Goal: Task Accomplishment & Management: Manage account settings

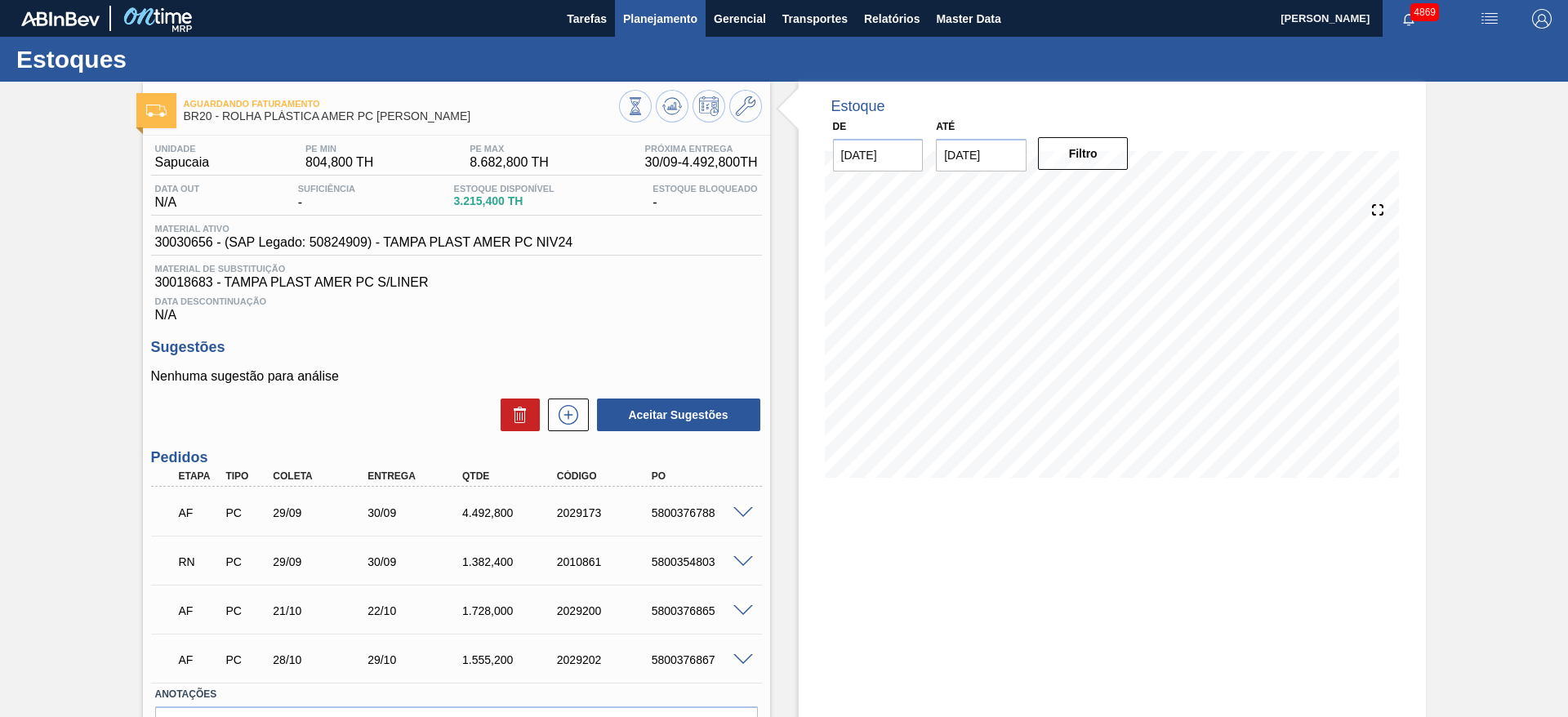
click at [649, 21] on span "Planejamento" at bounding box center [661, 19] width 75 height 20
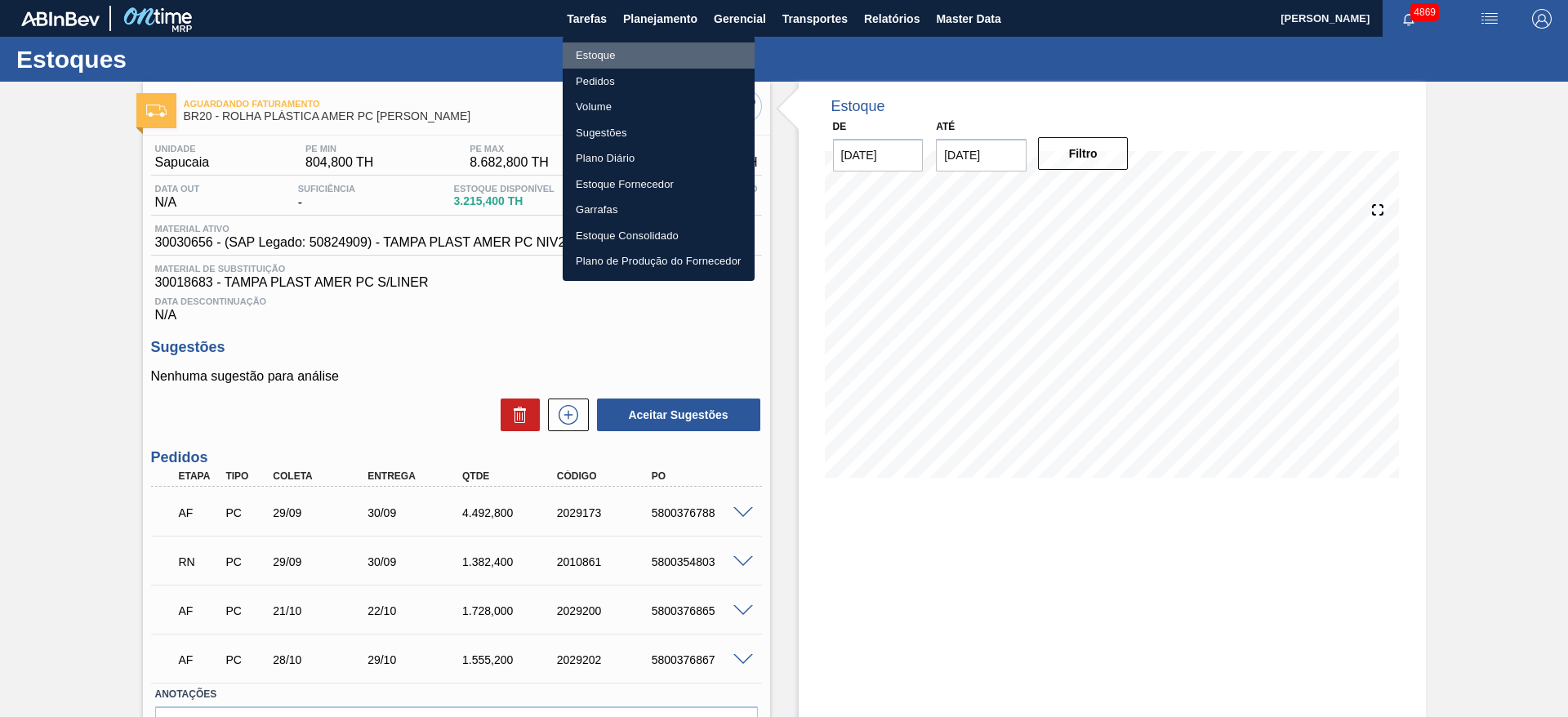
click at [626, 47] on li "Estoque" at bounding box center [659, 55] width 192 height 26
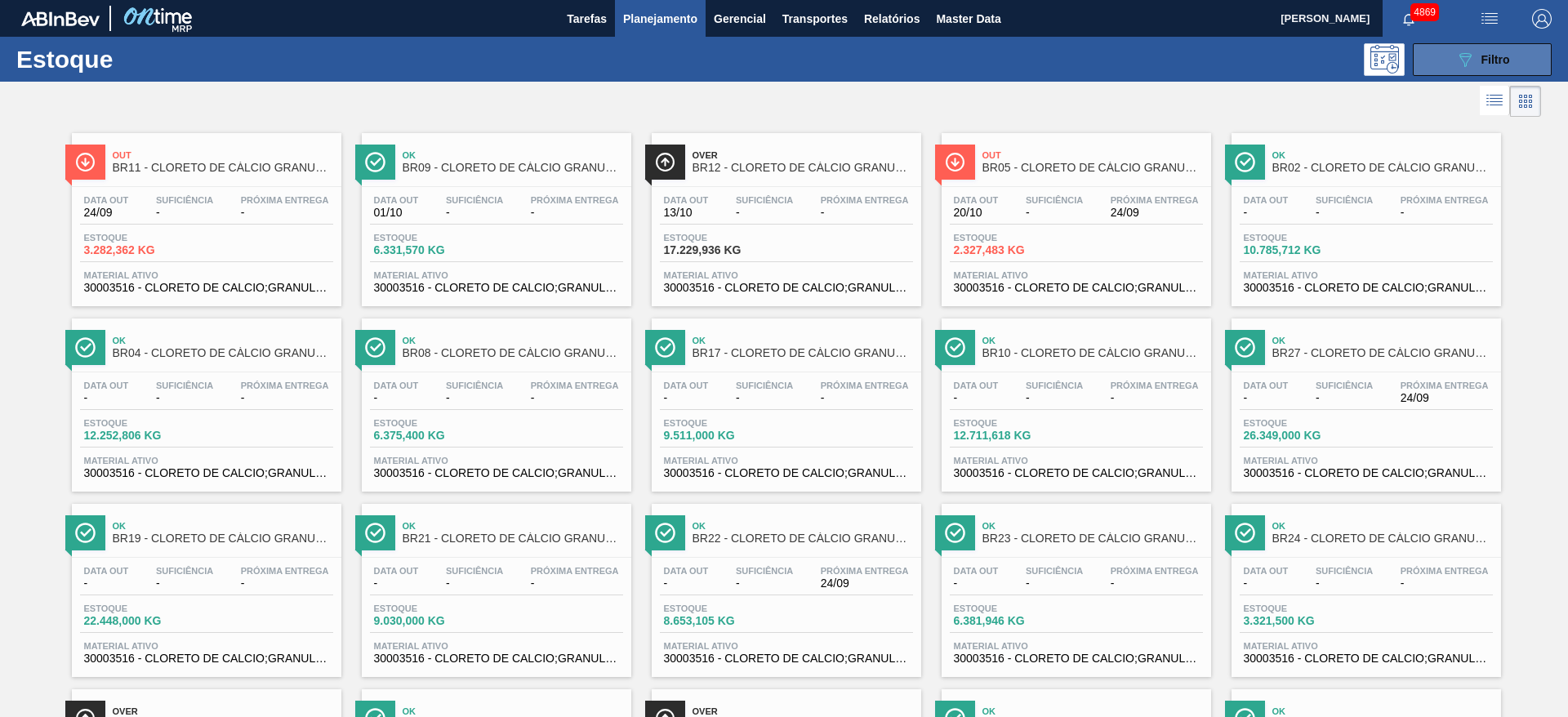
click at [1524, 49] on button "089F7B8B-B2A5-4AFE-B5C0-19BA573D28AC Filtro" at bounding box center [1482, 59] width 139 height 32
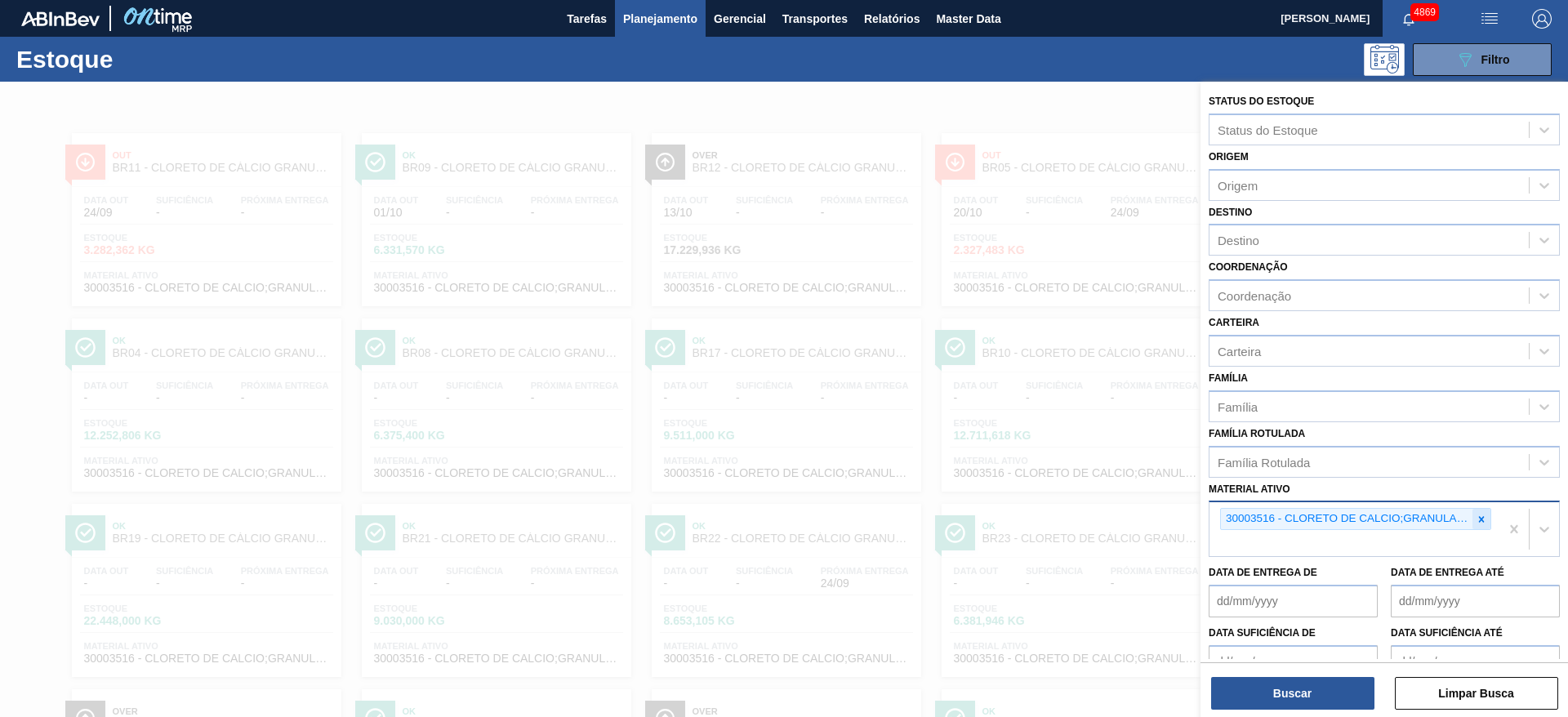
click at [1483, 517] on icon at bounding box center [1481, 519] width 12 height 12
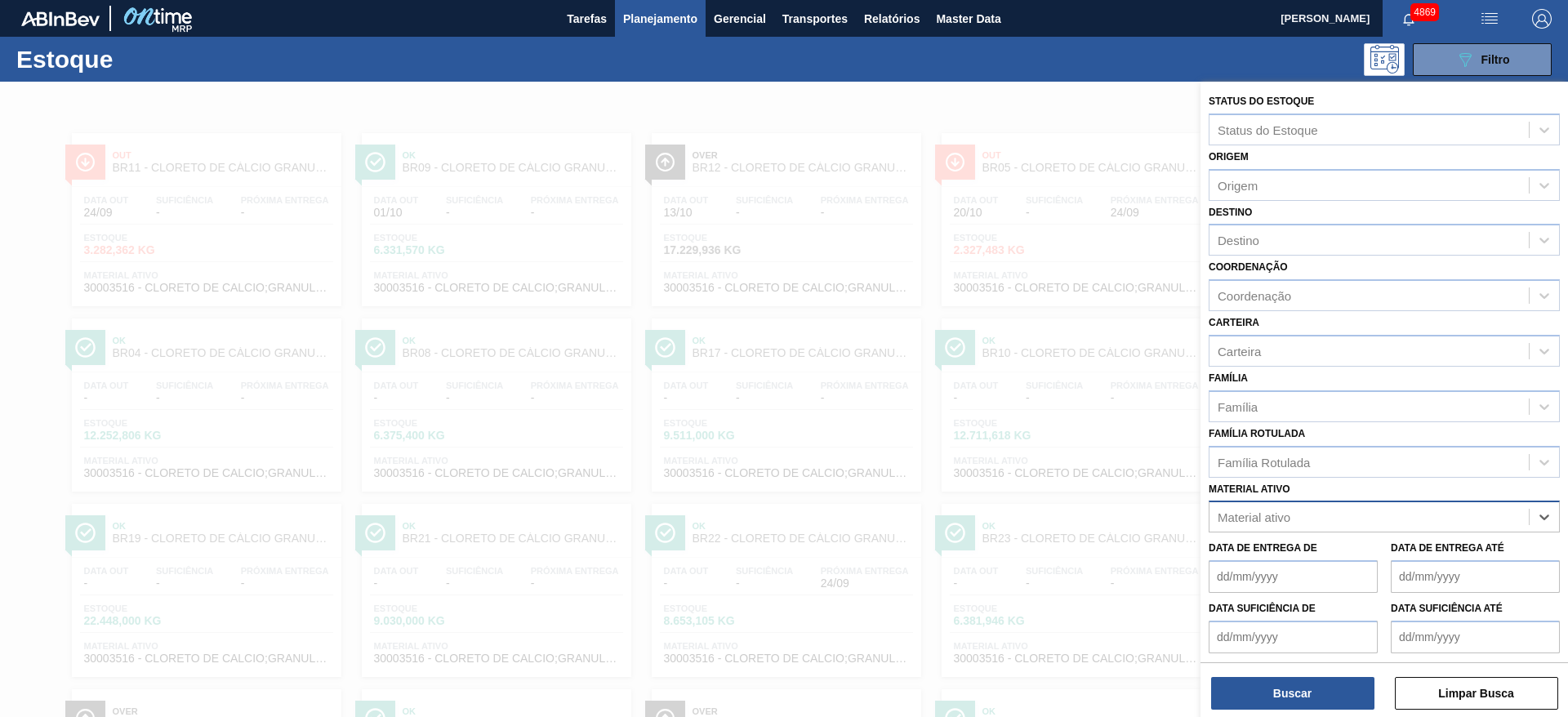
paste ativo "30003105"
type ativo "30003105"
drag, startPoint x: 1435, startPoint y: 558, endPoint x: 1428, endPoint y: 574, distance: 17.5
click at [1436, 558] on div "30003105 - ADESIVO TECHNOMELT EM 362" at bounding box center [1384, 557] width 351 height 30
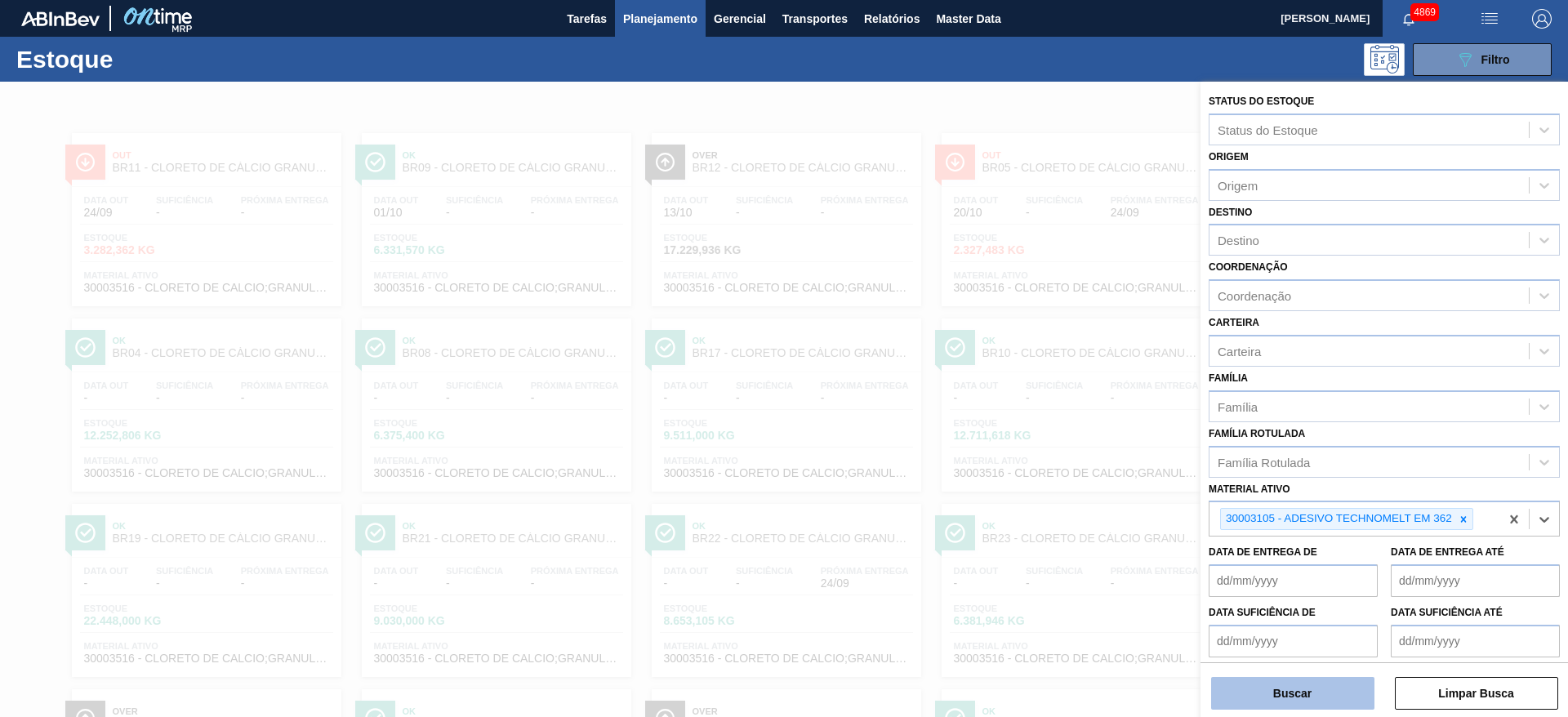
click at [1327, 698] on button "Buscar" at bounding box center [1292, 693] width 163 height 32
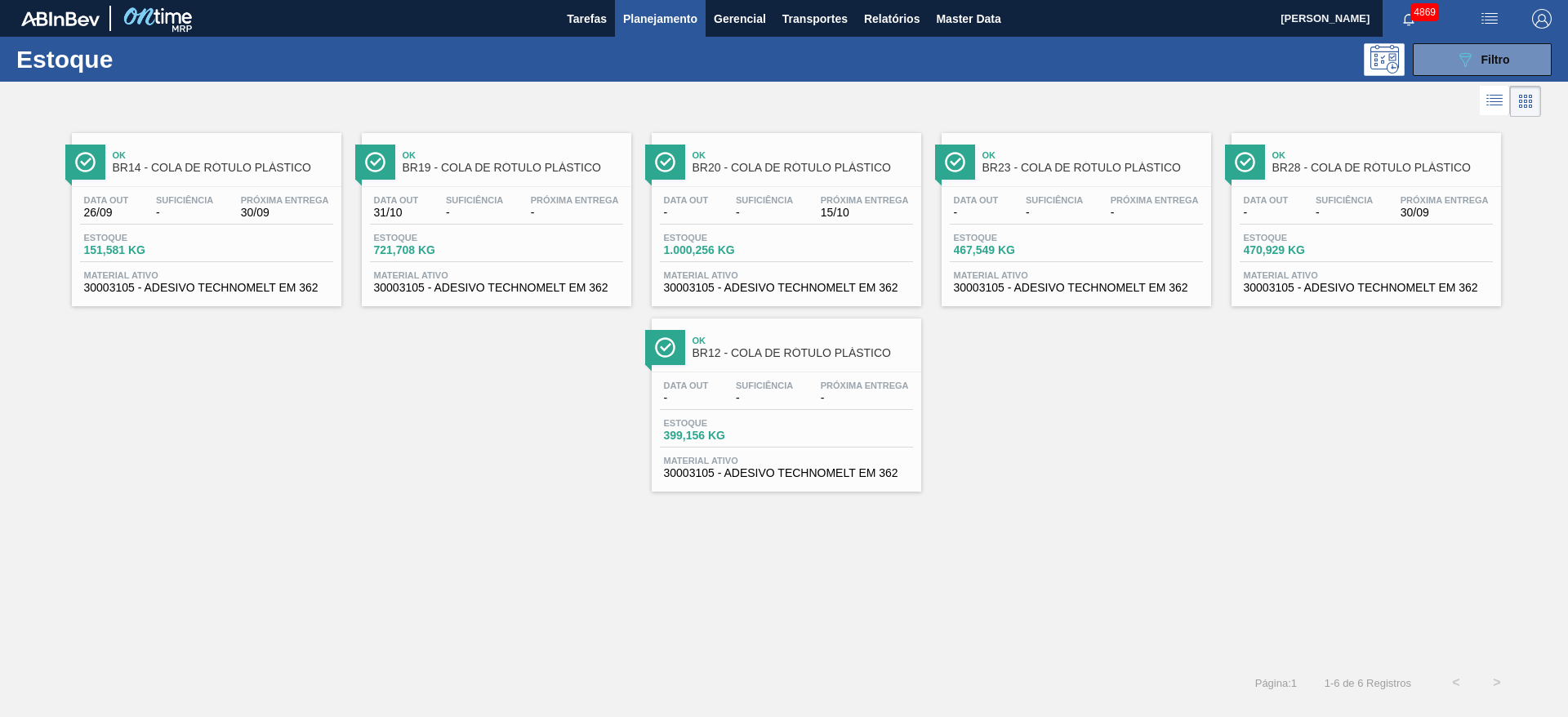
click at [489, 255] on div "Estoque 721,708 KG" at bounding box center [431, 244] width 123 height 24
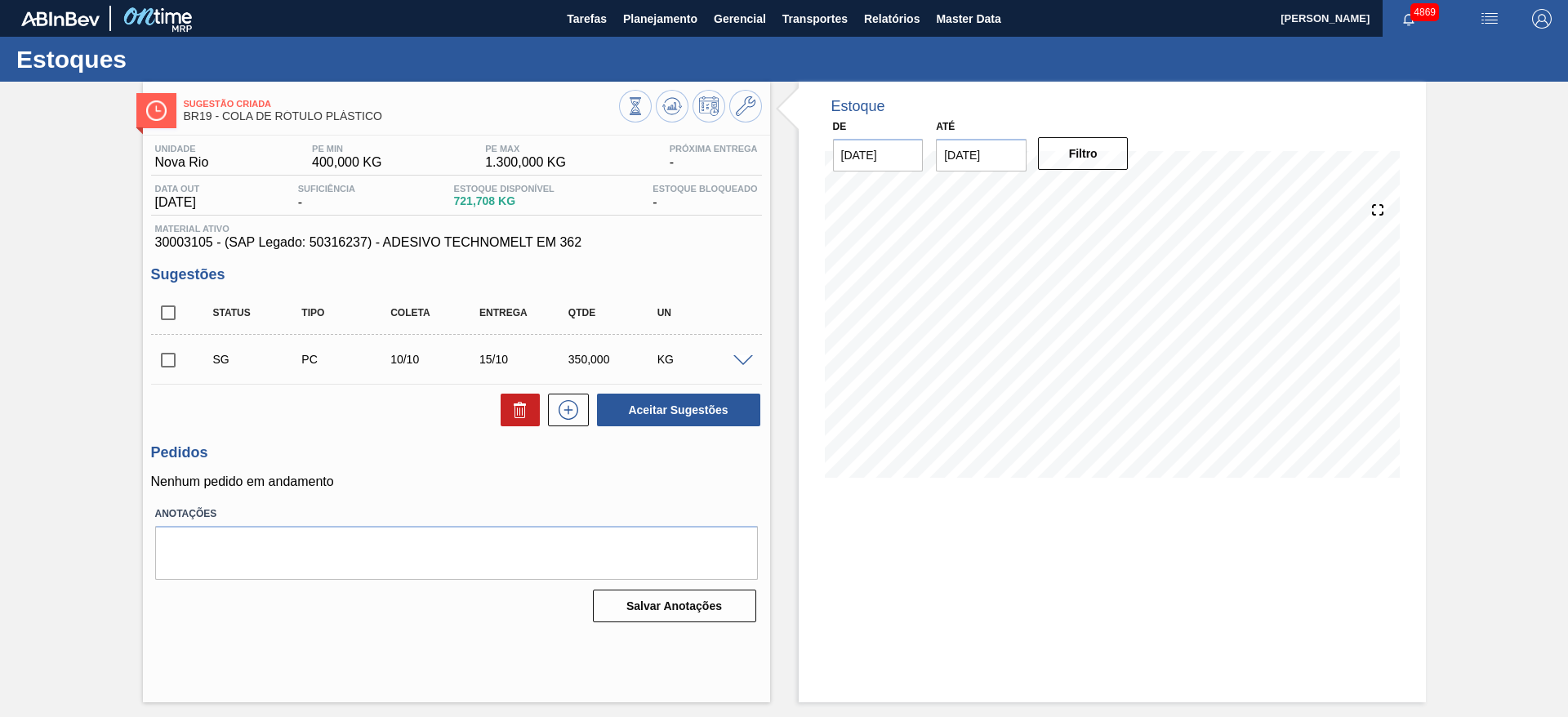
click at [743, 355] on span at bounding box center [743, 361] width 20 height 12
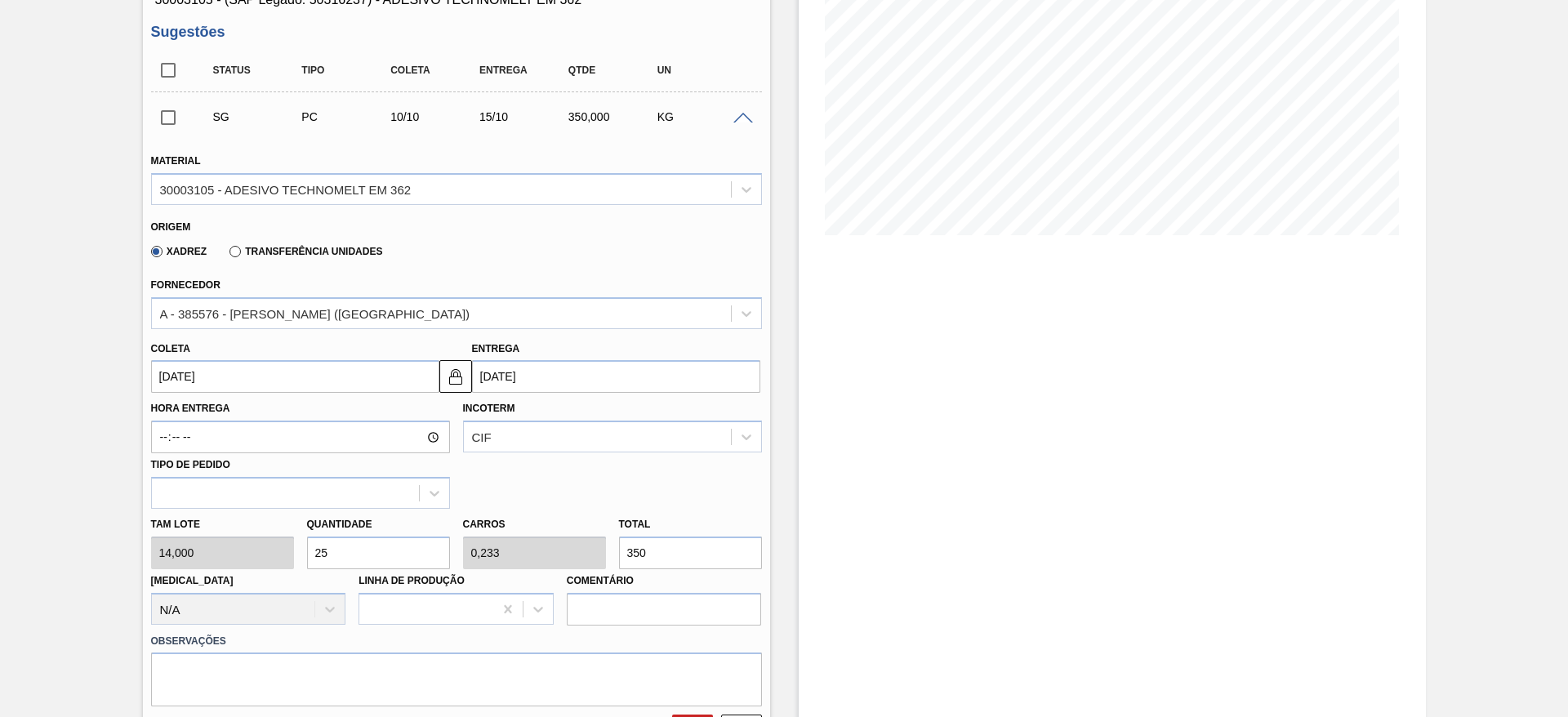
scroll to position [245, 0]
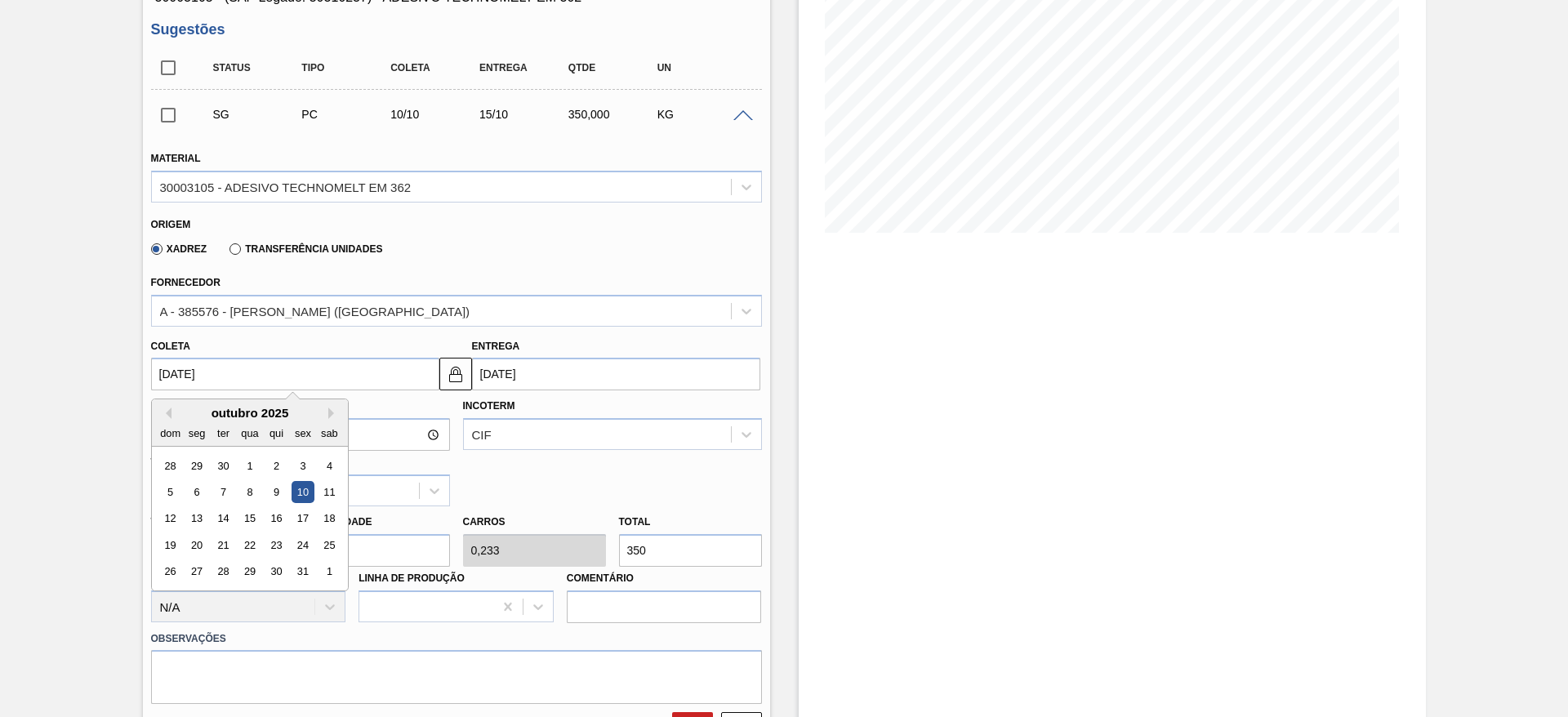
click at [336, 370] on input "[DATE]" at bounding box center [295, 373] width 288 height 32
click at [202, 462] on div "29" at bounding box center [196, 465] width 22 height 22
type input "[DATE]"
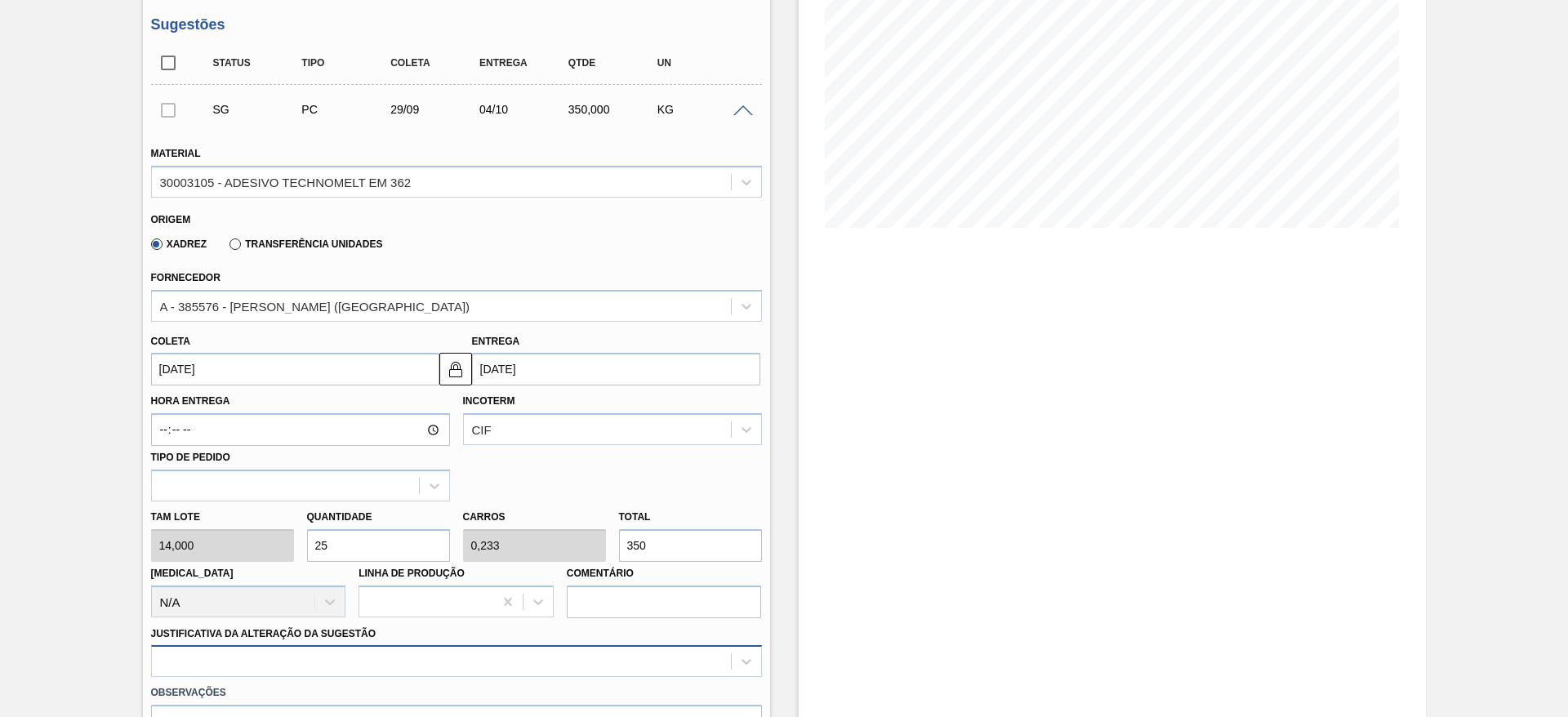
scroll to position [368, 0]
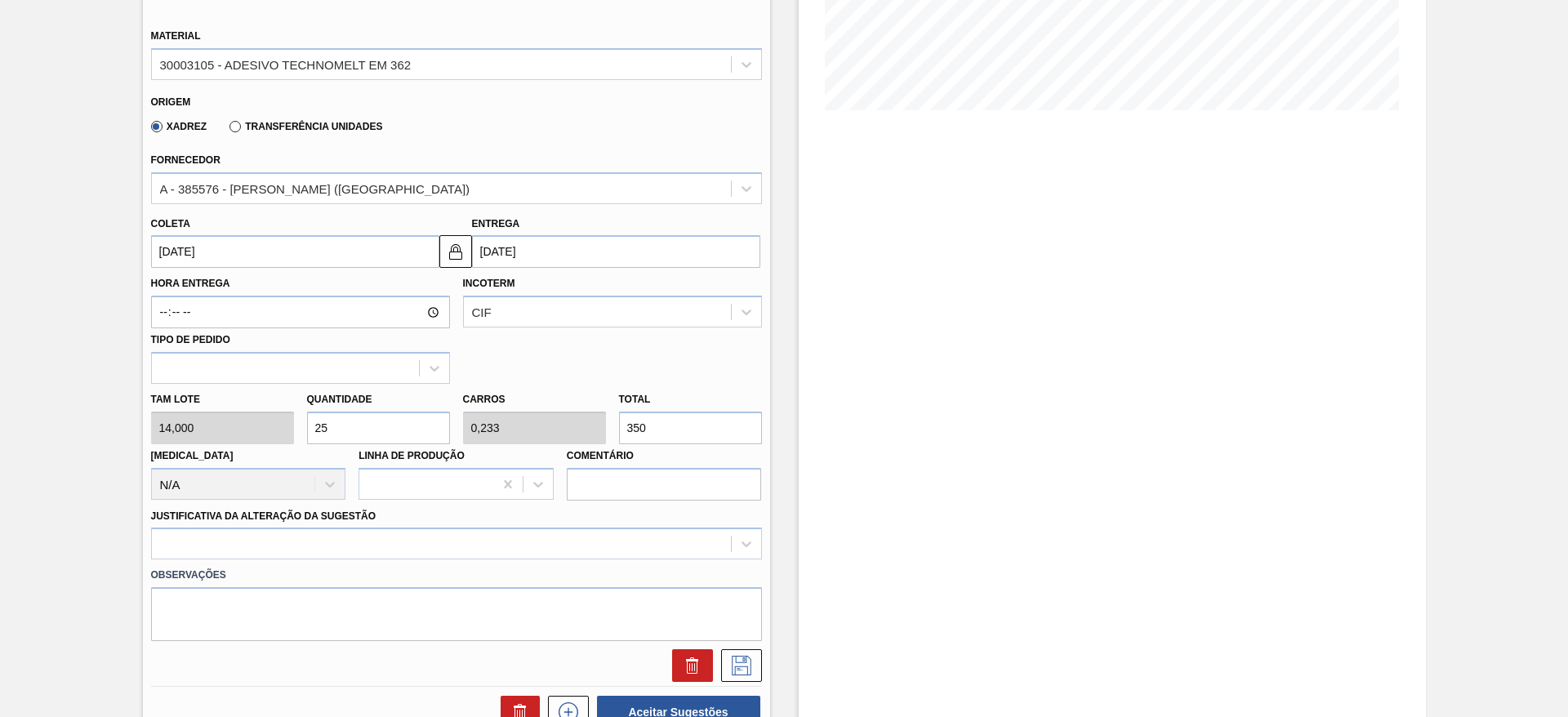
click at [326, 423] on input "25" at bounding box center [378, 427] width 143 height 32
type input "27"
type input "0,252"
type input "378"
type input "2"
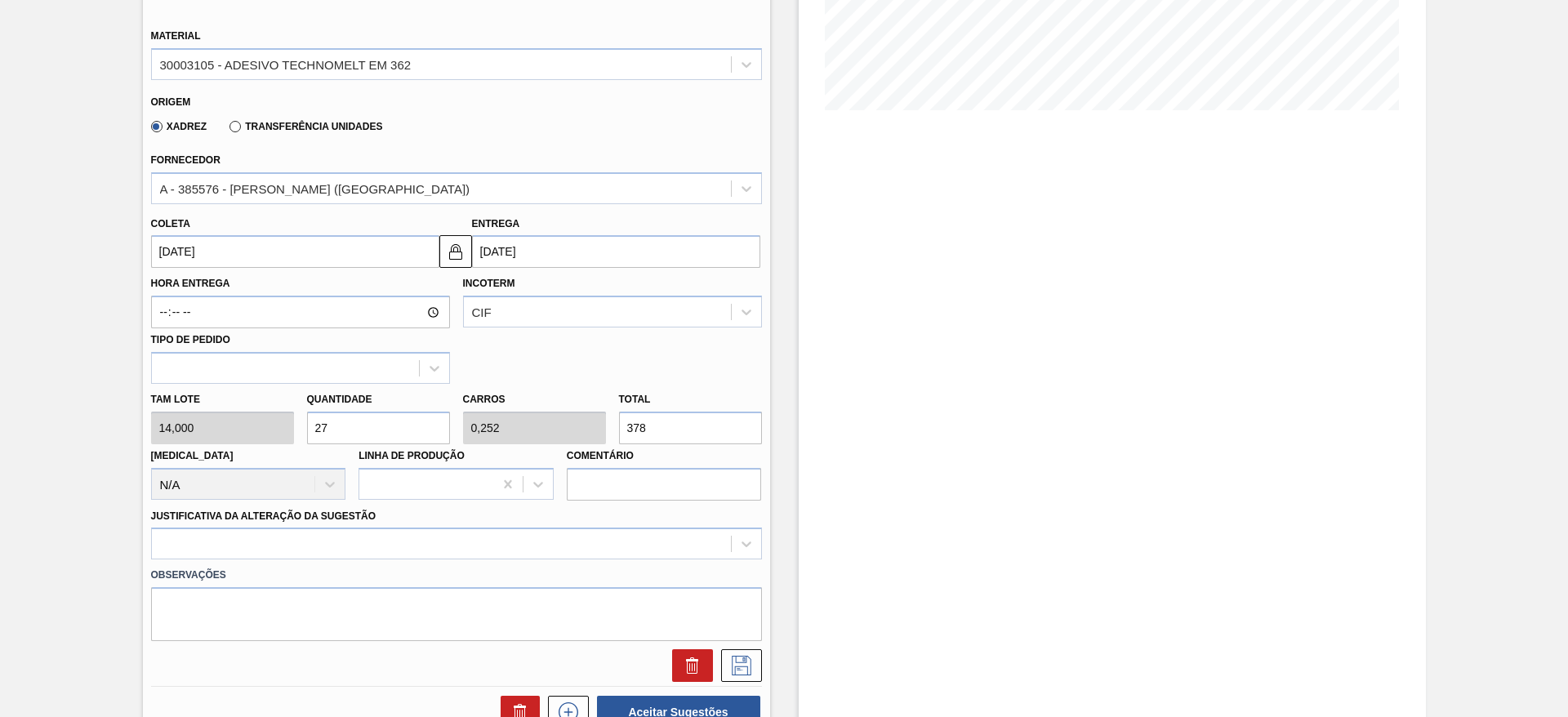
type input "0,019"
type input "28"
type input "0,261"
type input "392"
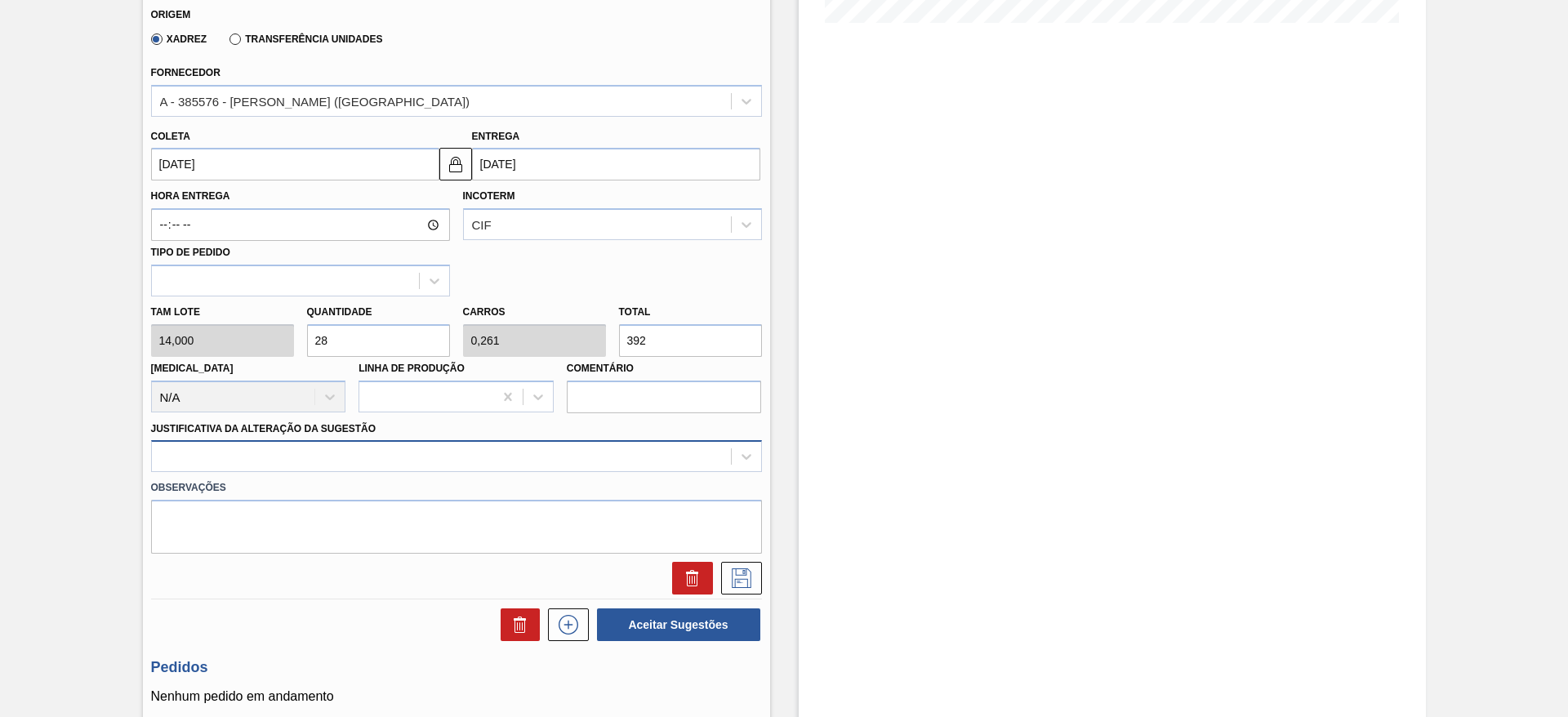
scroll to position [490, 0]
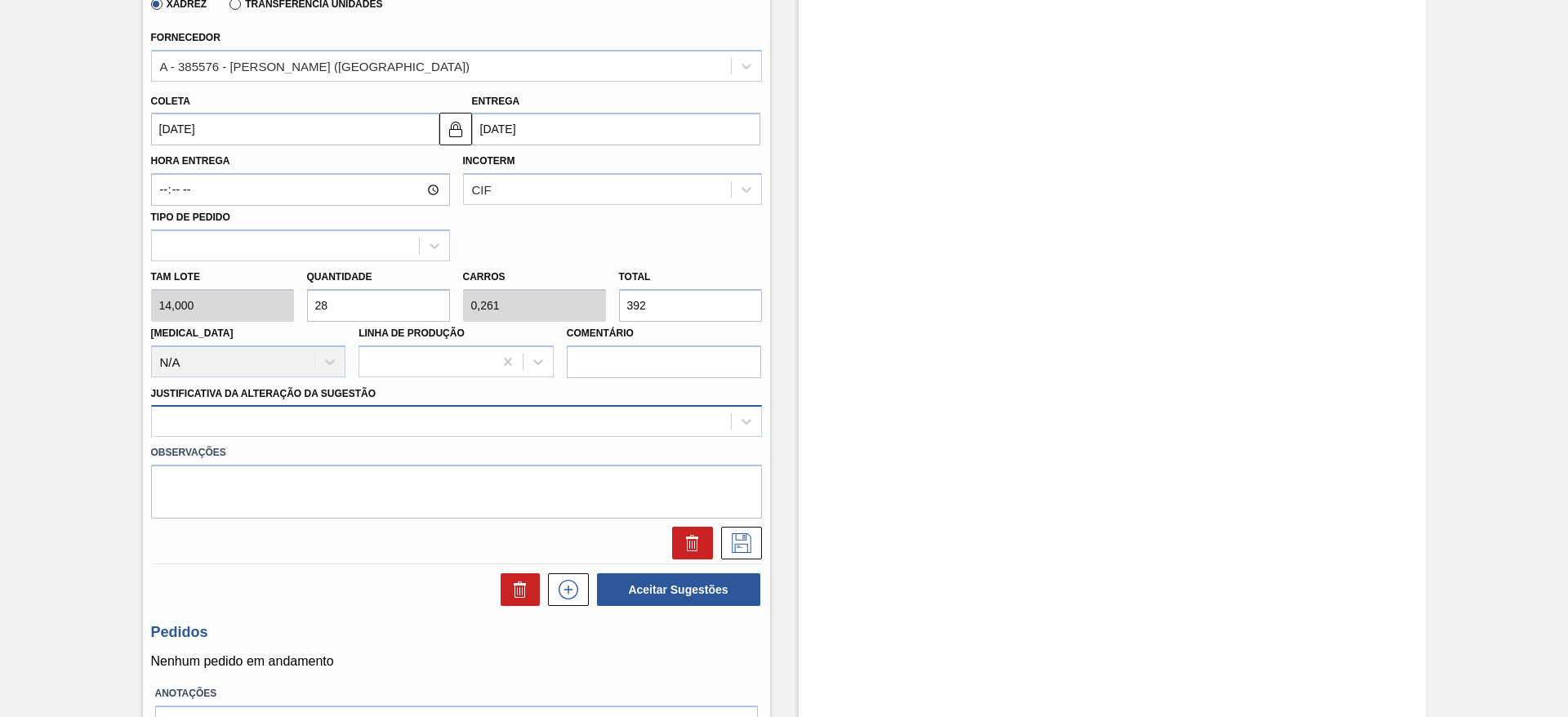
type input "28"
click at [393, 416] on div at bounding box center [440, 421] width 579 height 24
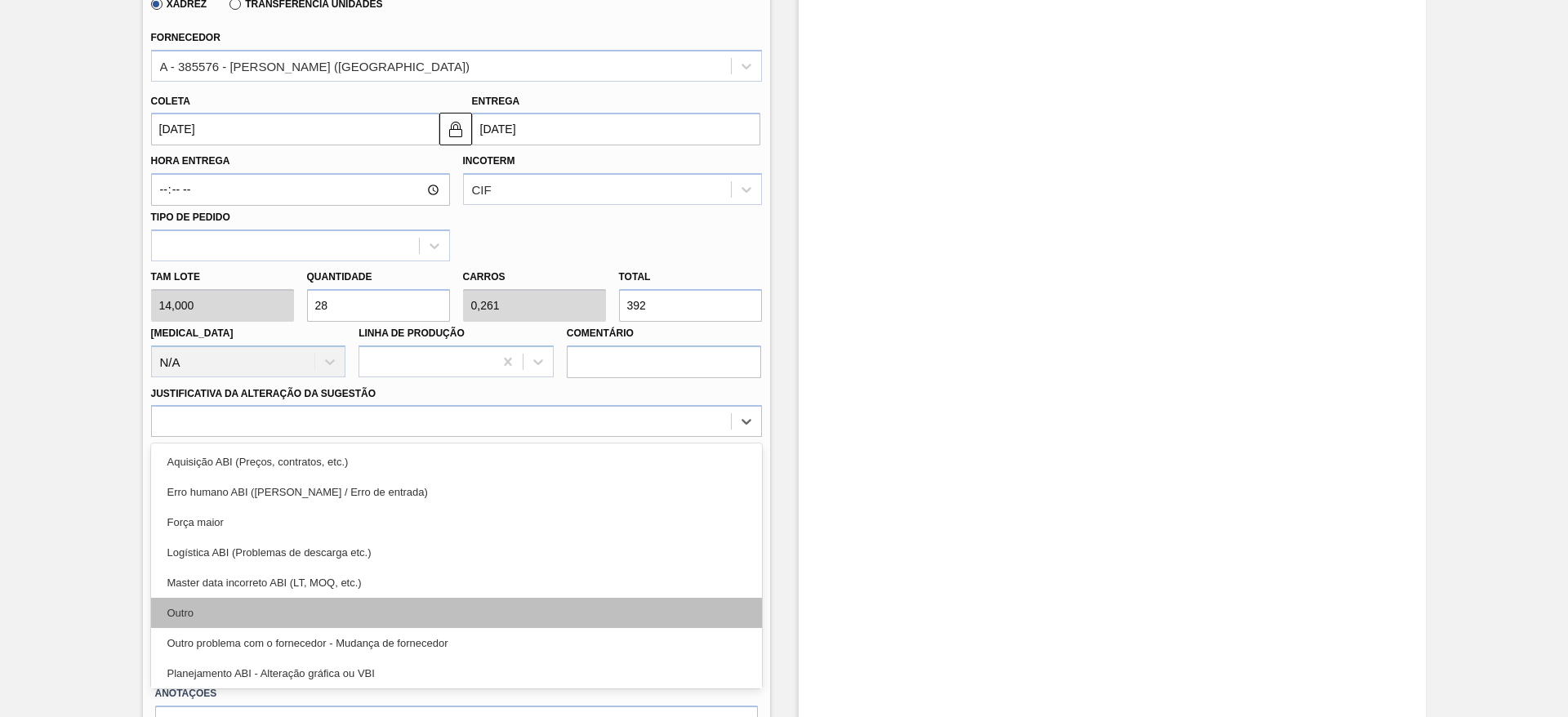
click at [416, 609] on div "Outro" at bounding box center [456, 613] width 611 height 30
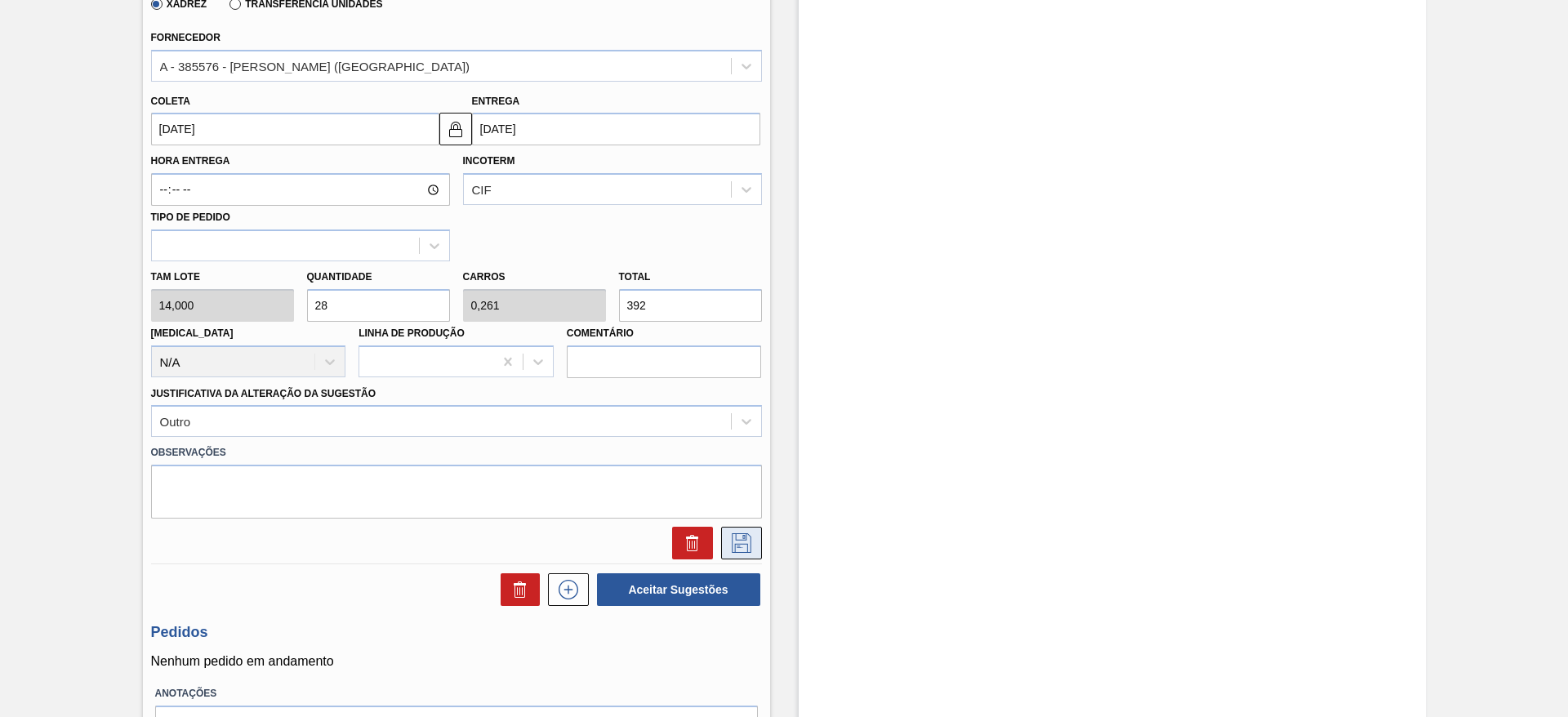
click at [744, 527] on button at bounding box center [741, 542] width 41 height 32
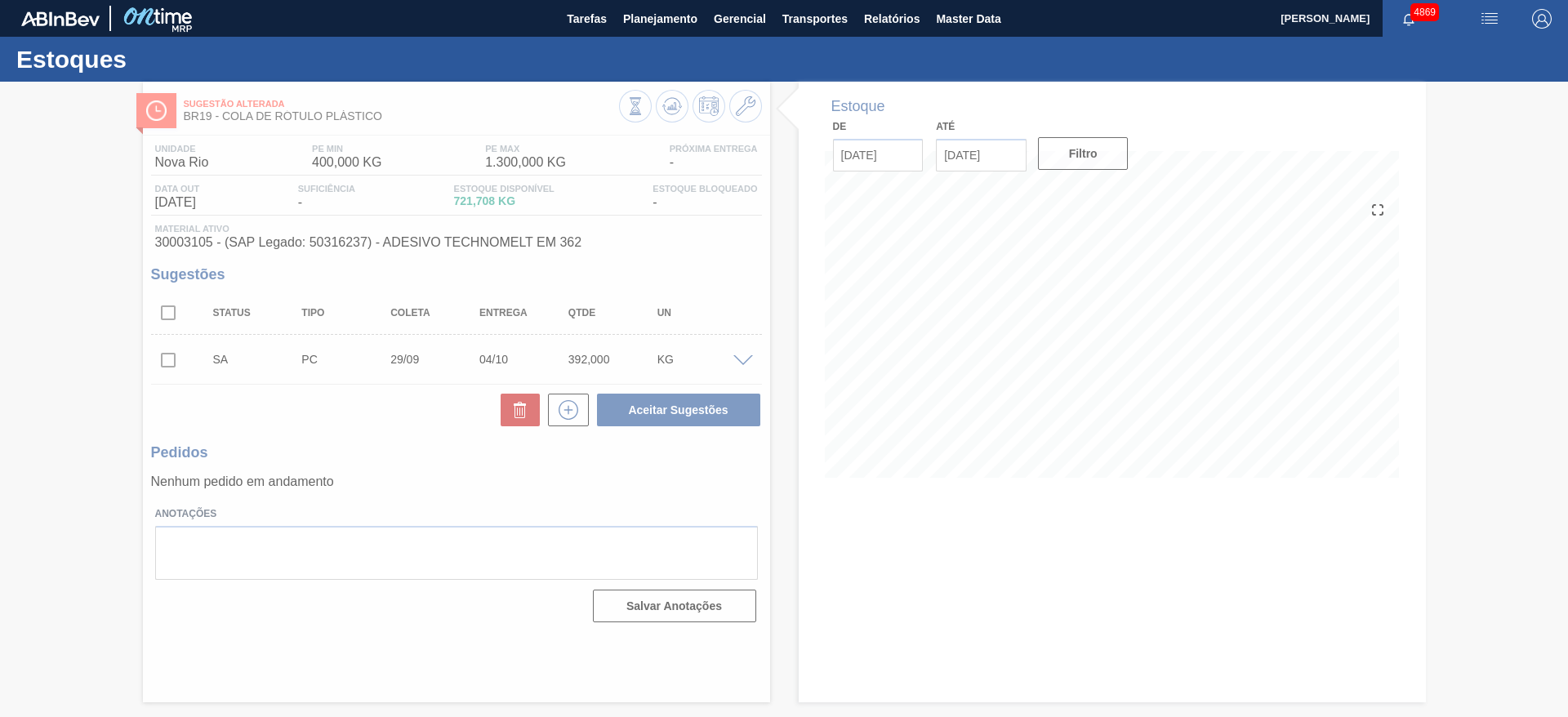
scroll to position [0, 0]
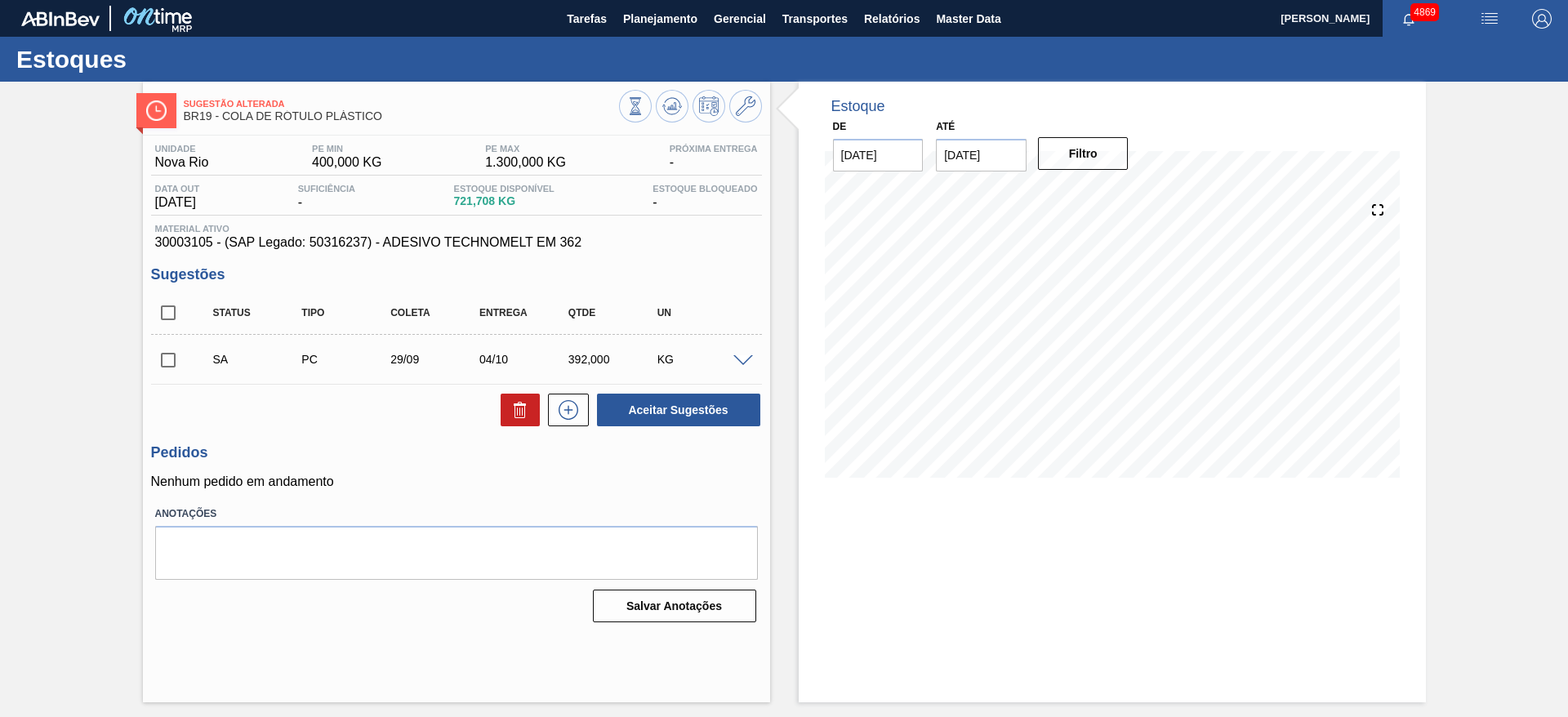
click at [155, 360] on input "checkbox" at bounding box center [167, 359] width 34 height 34
click at [614, 402] on button "Aceitar Sugestões" at bounding box center [678, 409] width 163 height 32
checkbox input "false"
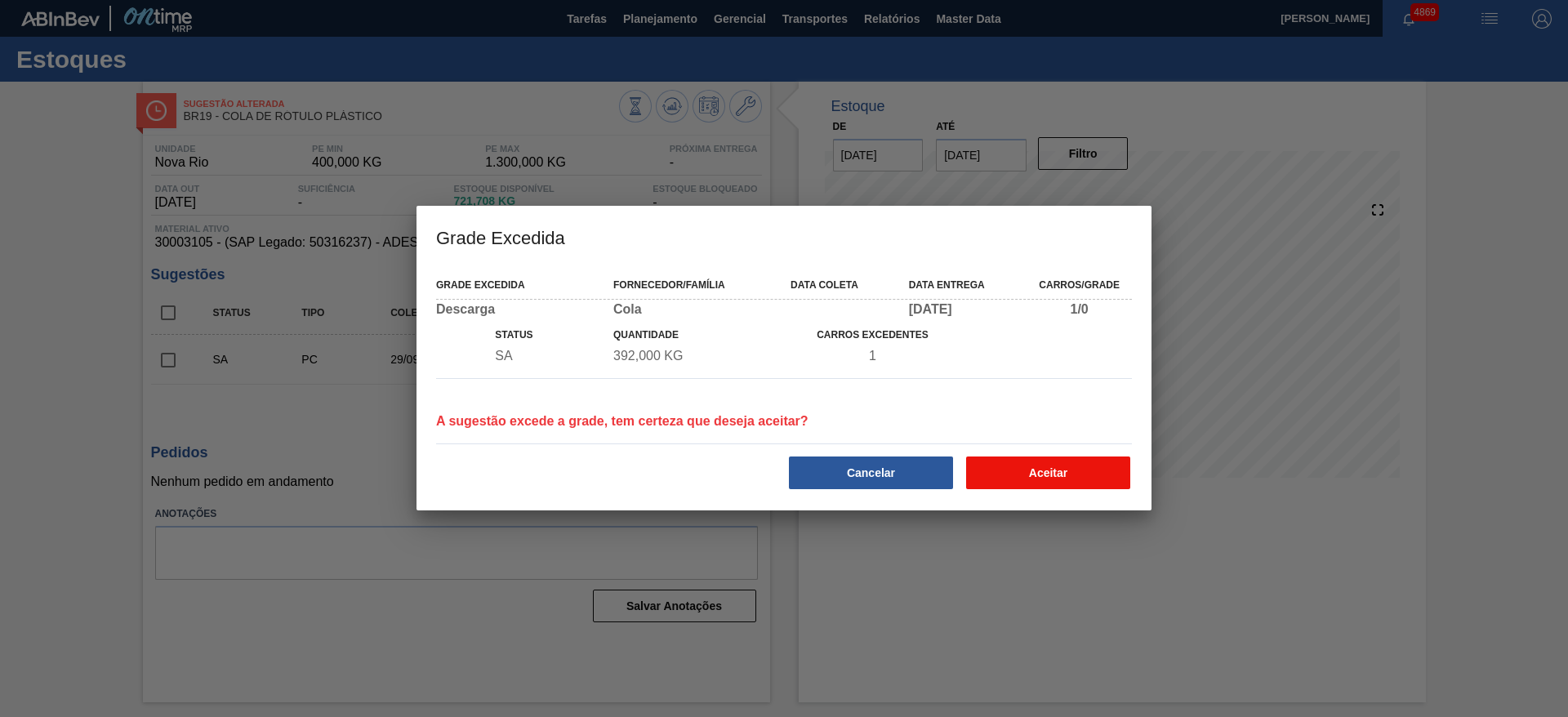
click at [1031, 479] on button "Aceitar" at bounding box center [1048, 472] width 164 height 32
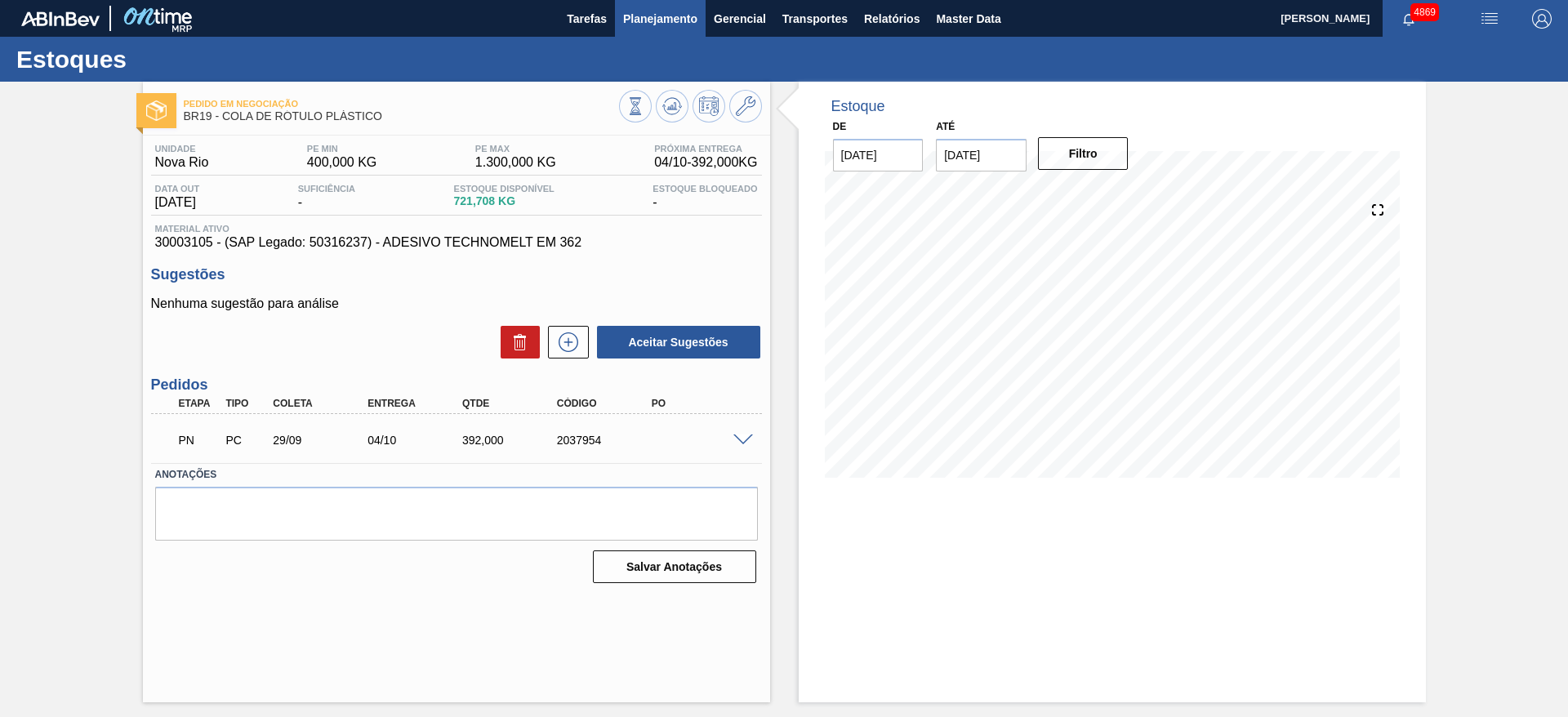
click at [666, 11] on span "Planejamento" at bounding box center [661, 19] width 75 height 20
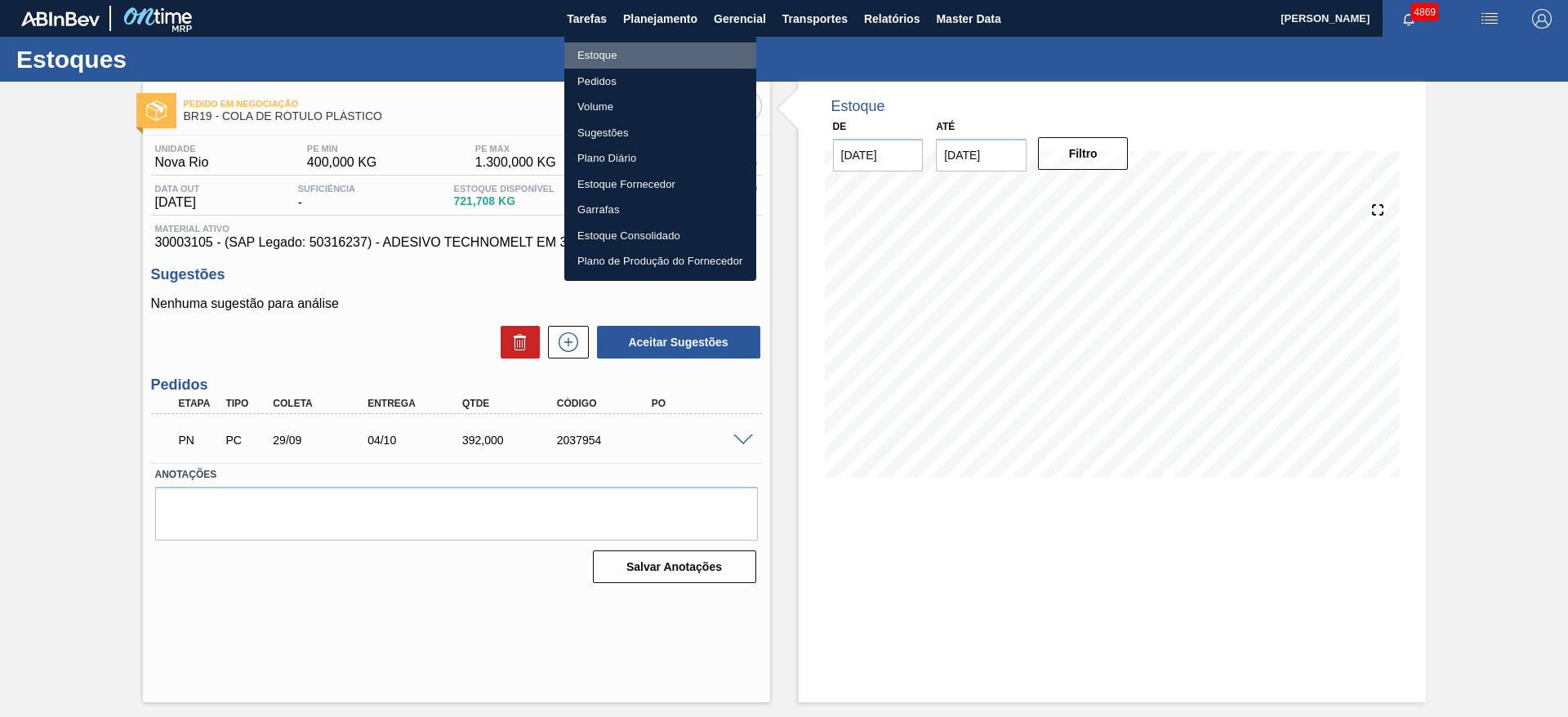
click at [618, 59] on li "Estoque" at bounding box center [661, 55] width 192 height 26
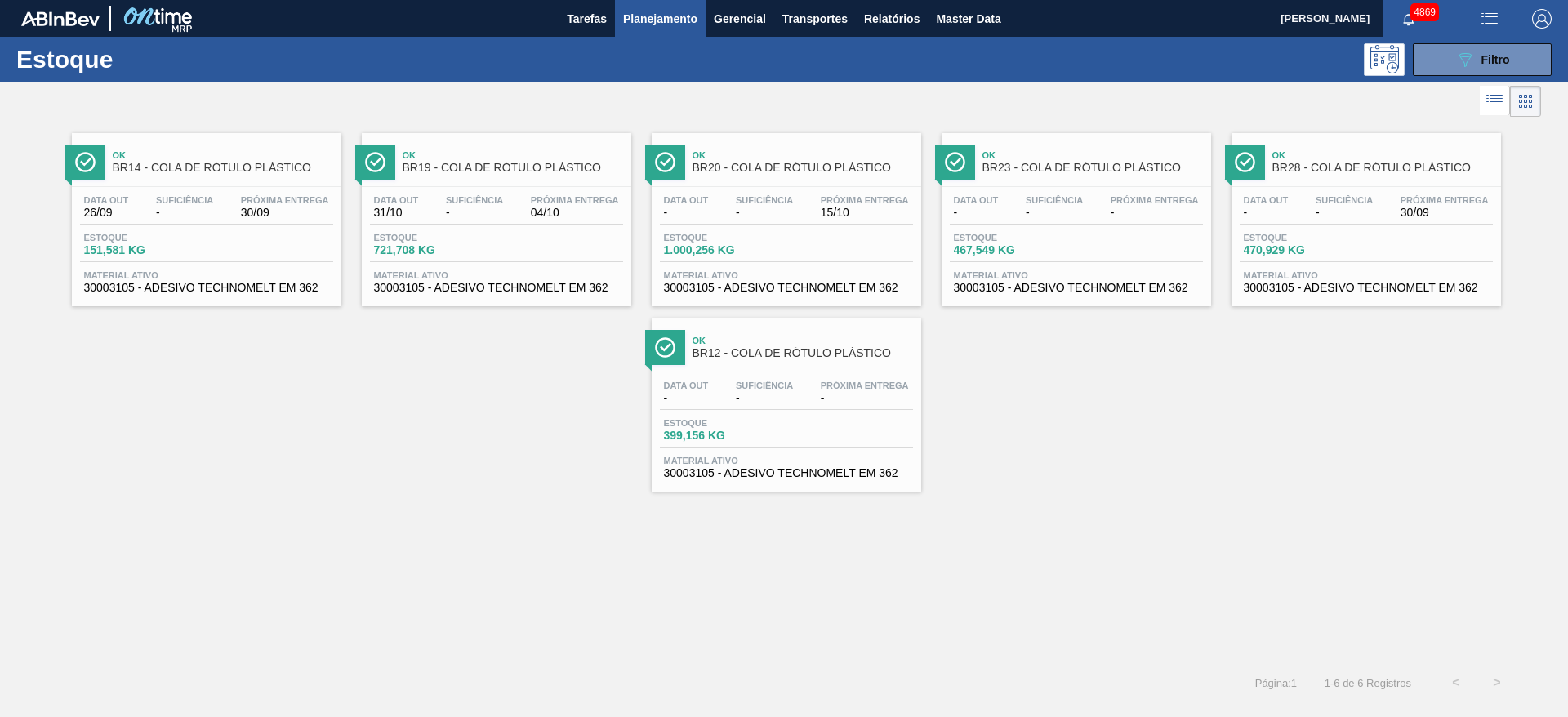
click at [666, 19] on span "Planejamento" at bounding box center [661, 19] width 75 height 20
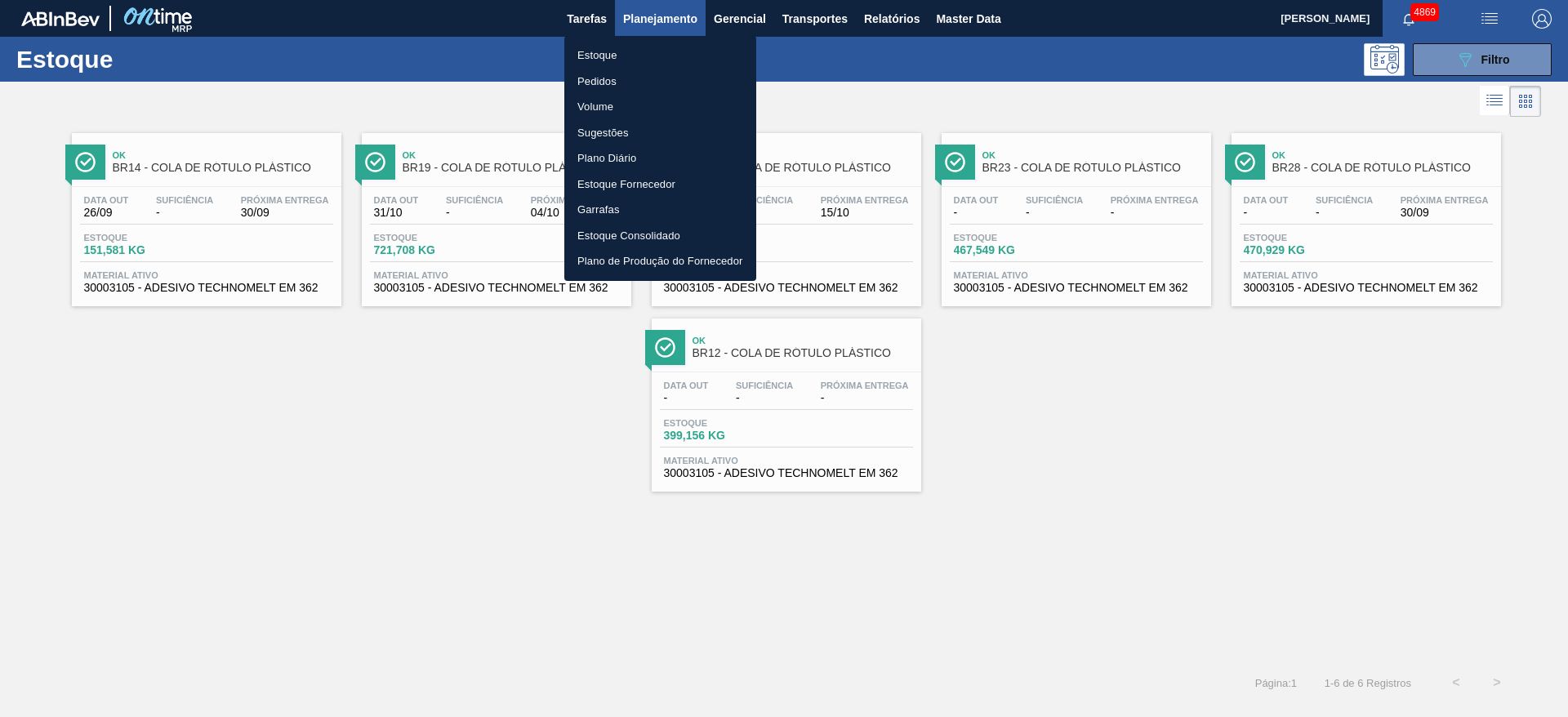
click at [619, 86] on li "Pedidos" at bounding box center [661, 82] width 192 height 26
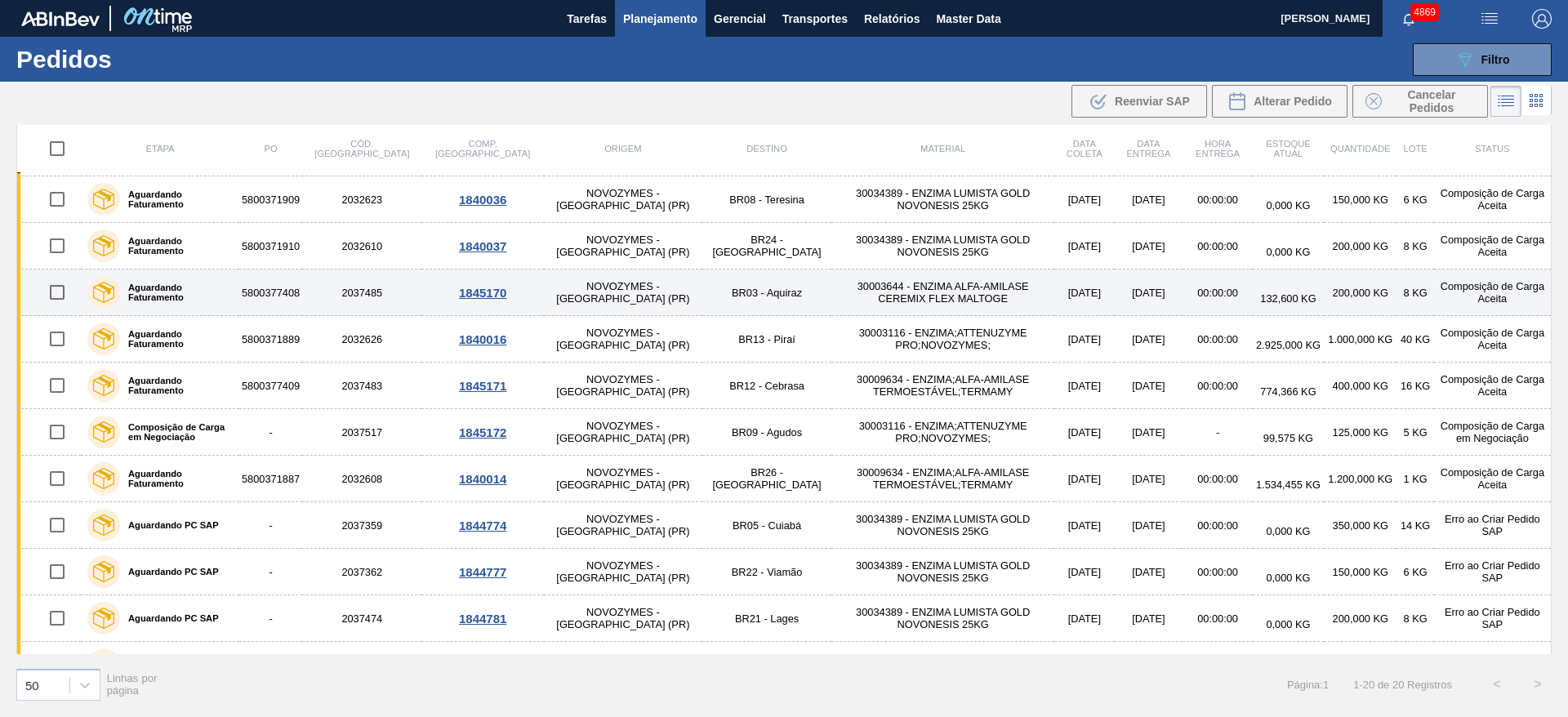
scroll to position [450, 0]
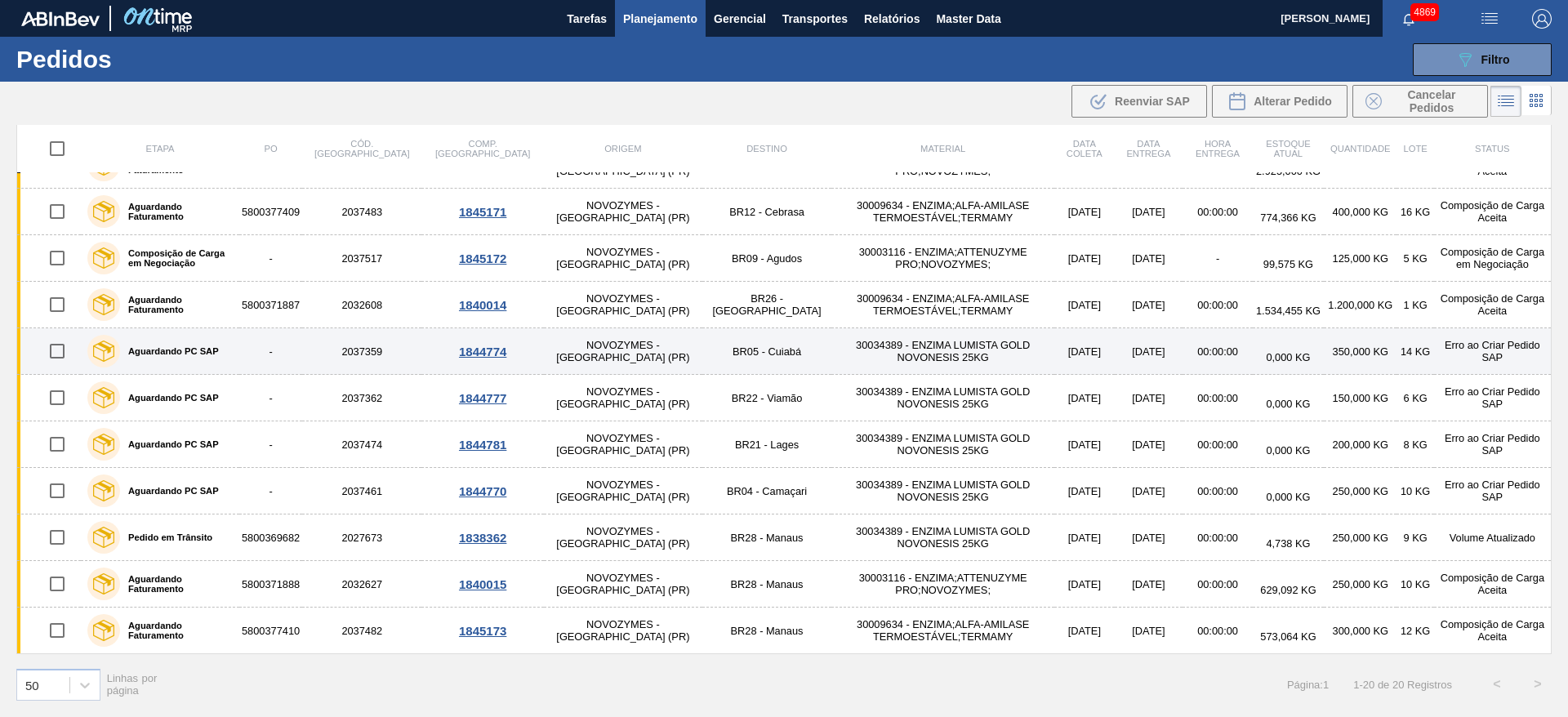
click at [449, 346] on div "1844774" at bounding box center [482, 351] width 117 height 14
click at [442, 352] on div "1844774" at bounding box center [482, 351] width 117 height 14
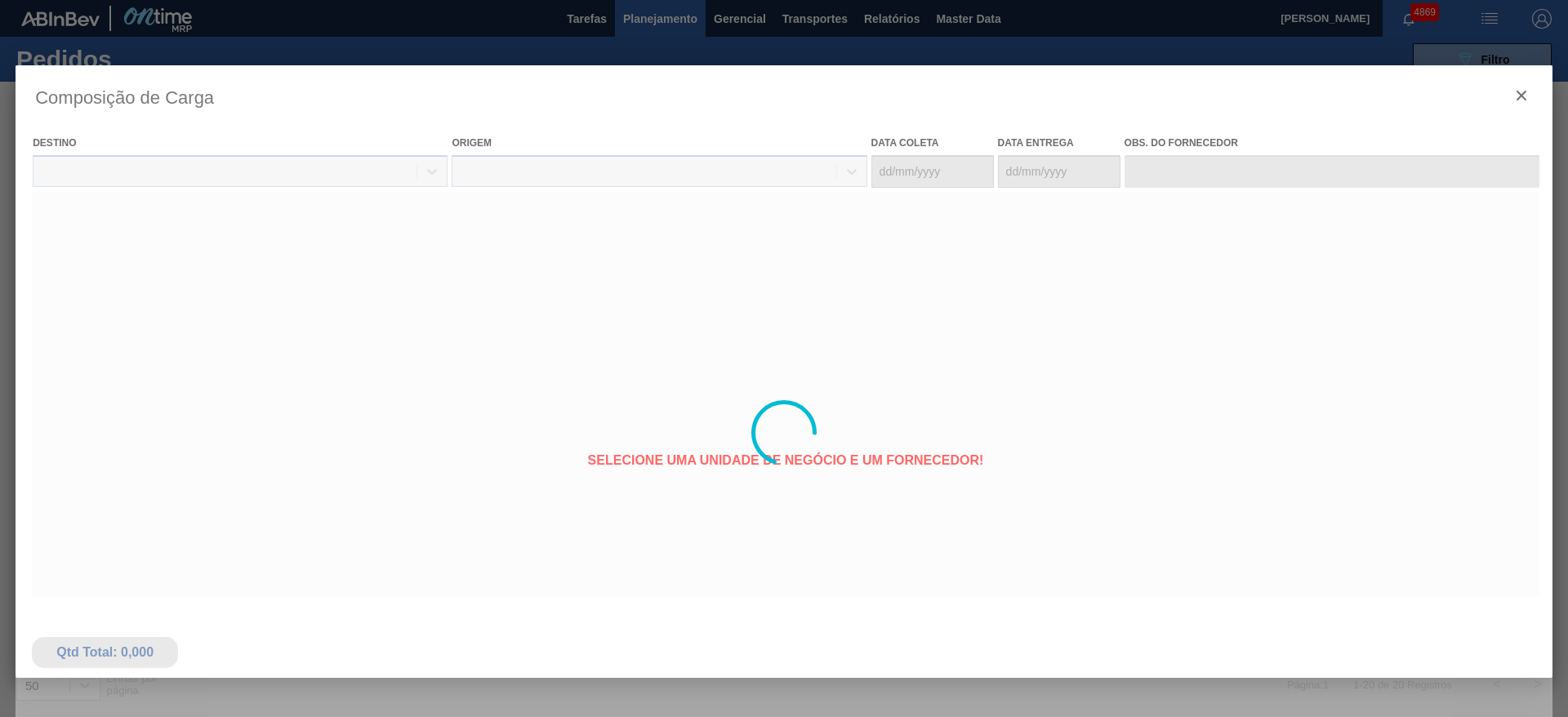
type coleta "[DATE]"
type entrega "[DATE]"
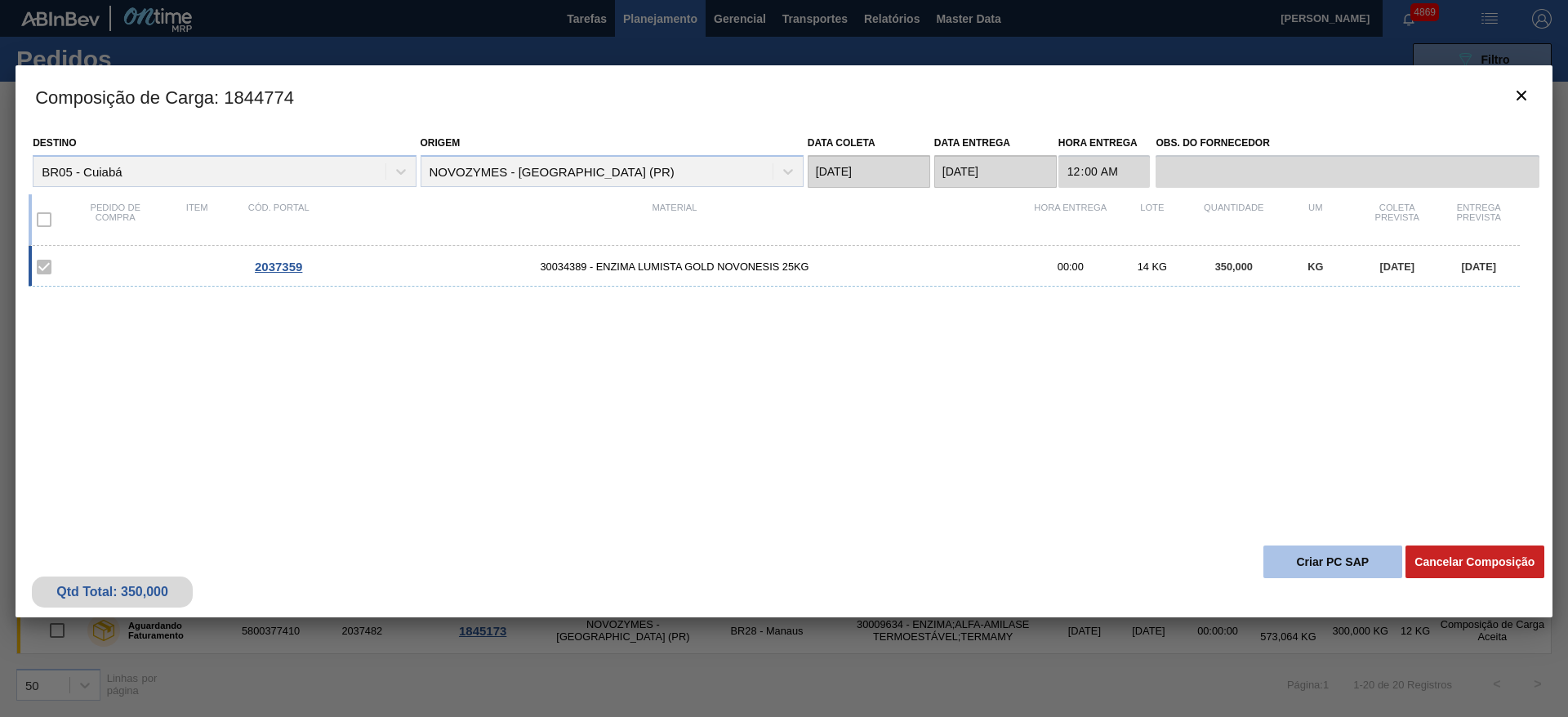
click at [1329, 566] on button "Criar PC SAP" at bounding box center [1333, 561] width 139 height 32
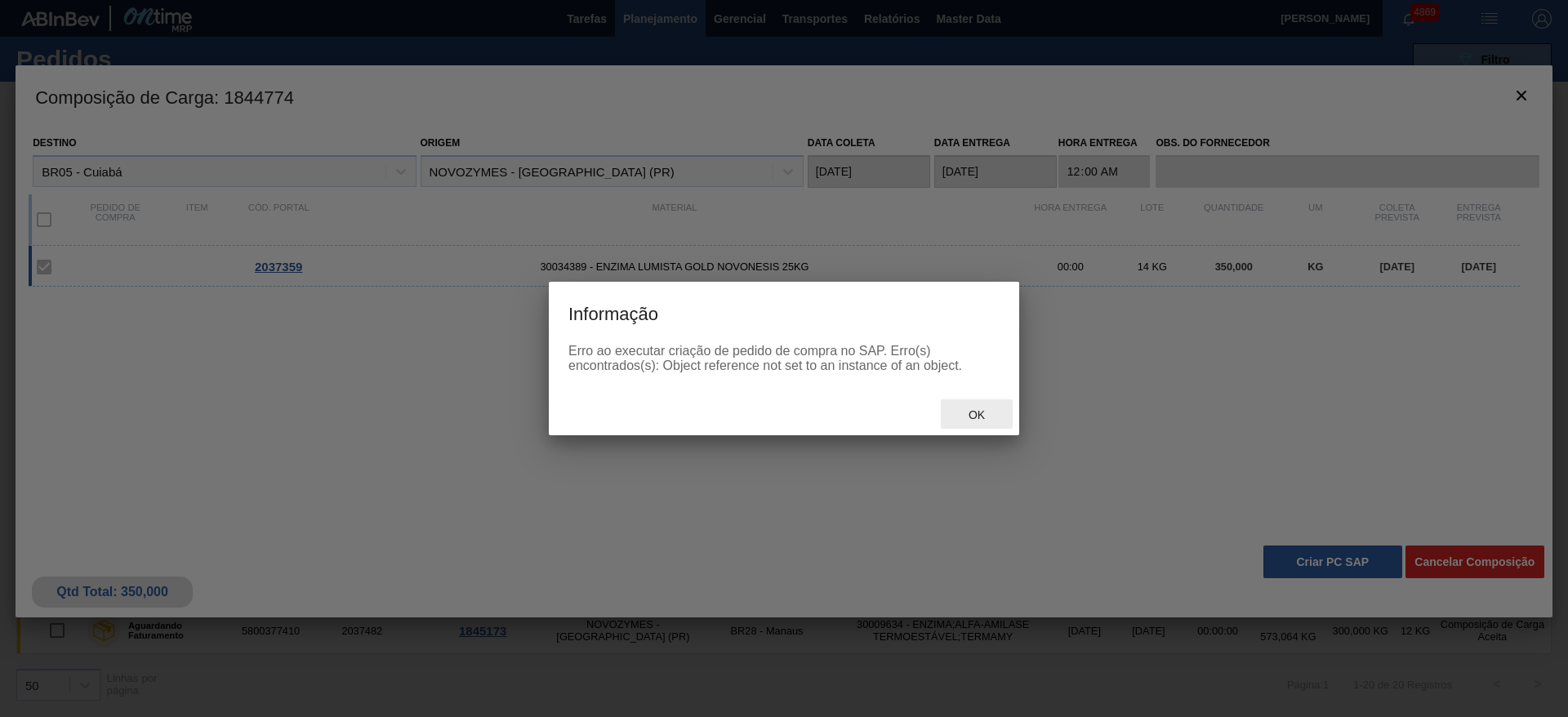
click at [969, 421] on div "Ok" at bounding box center [976, 414] width 72 height 30
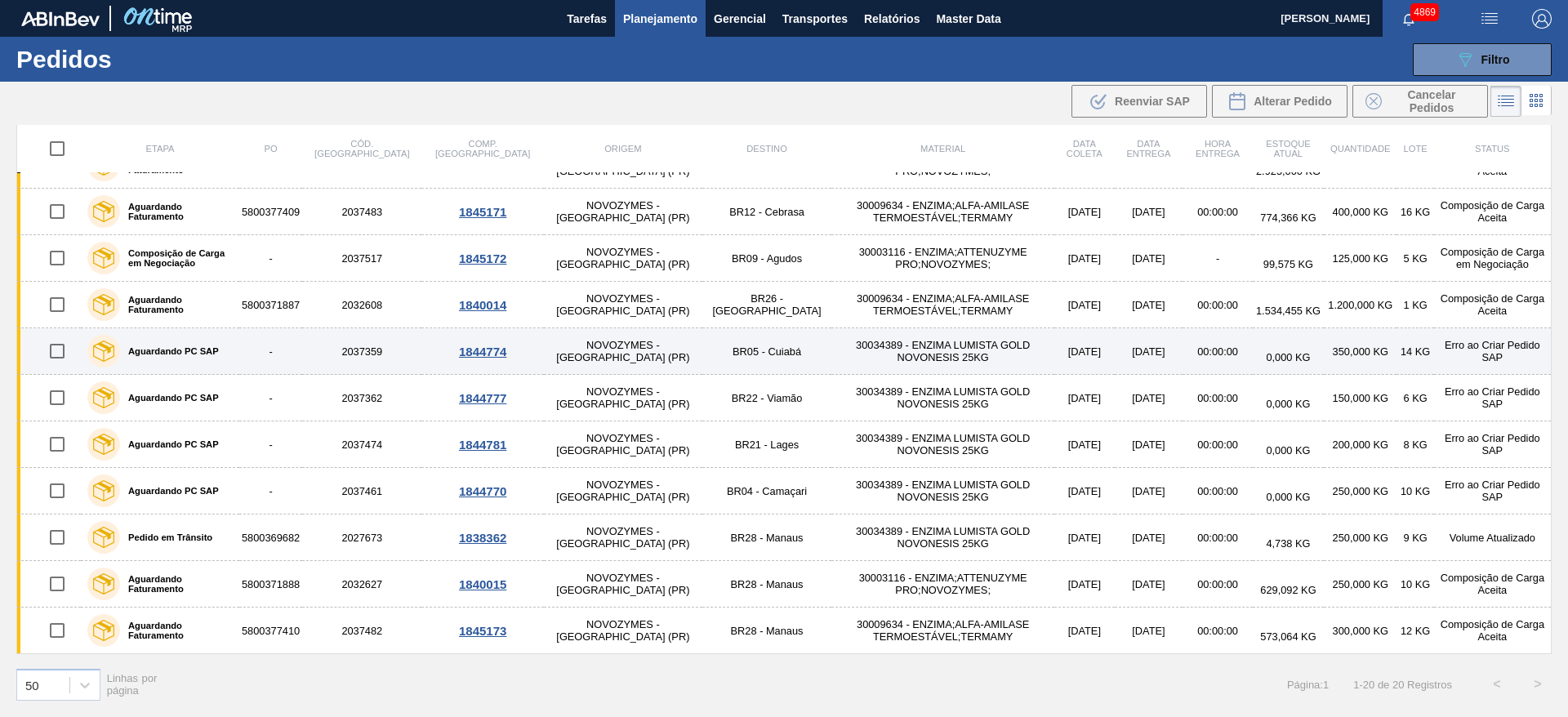
click at [702, 350] on td "BR05 - Cuiabá" at bounding box center [767, 352] width 129 height 46
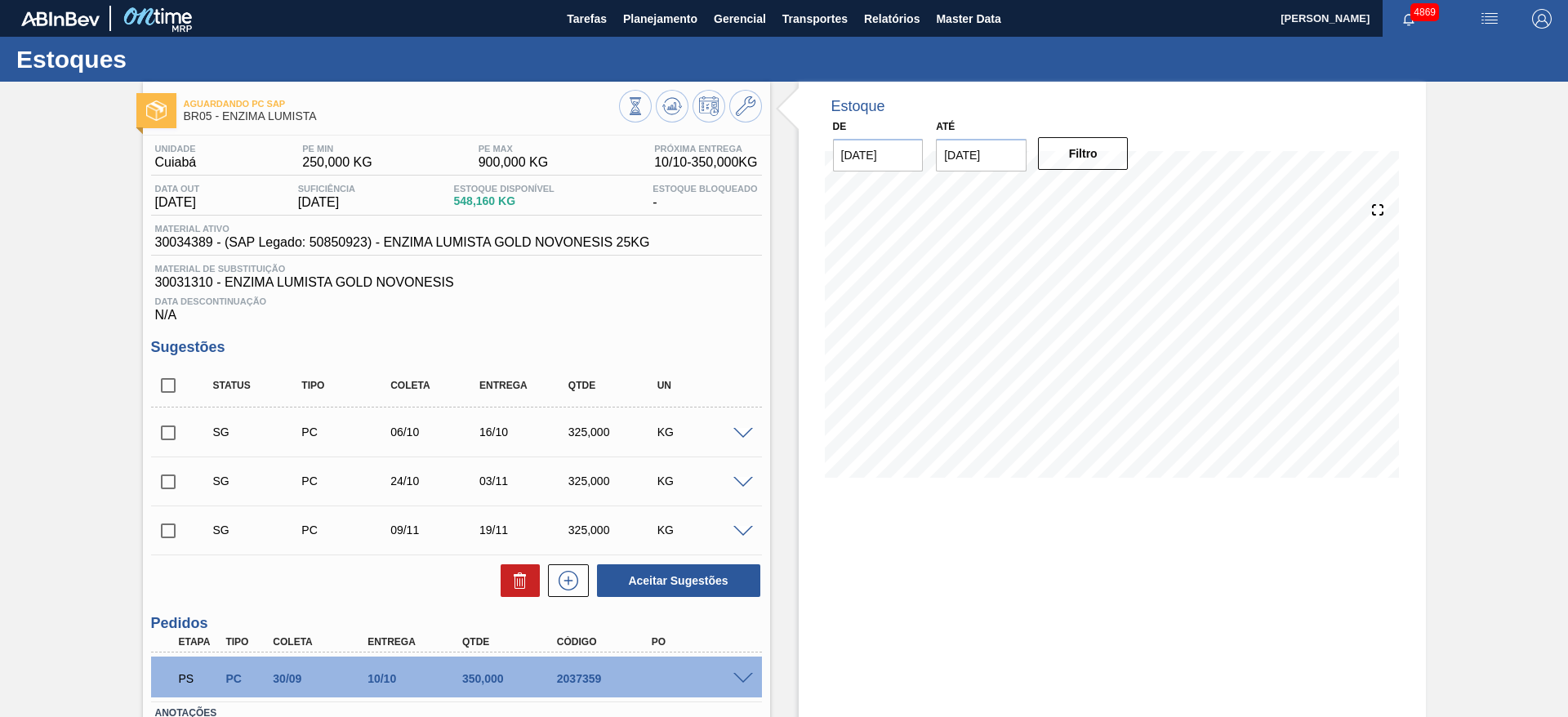
click at [748, 679] on span at bounding box center [743, 679] width 20 height 12
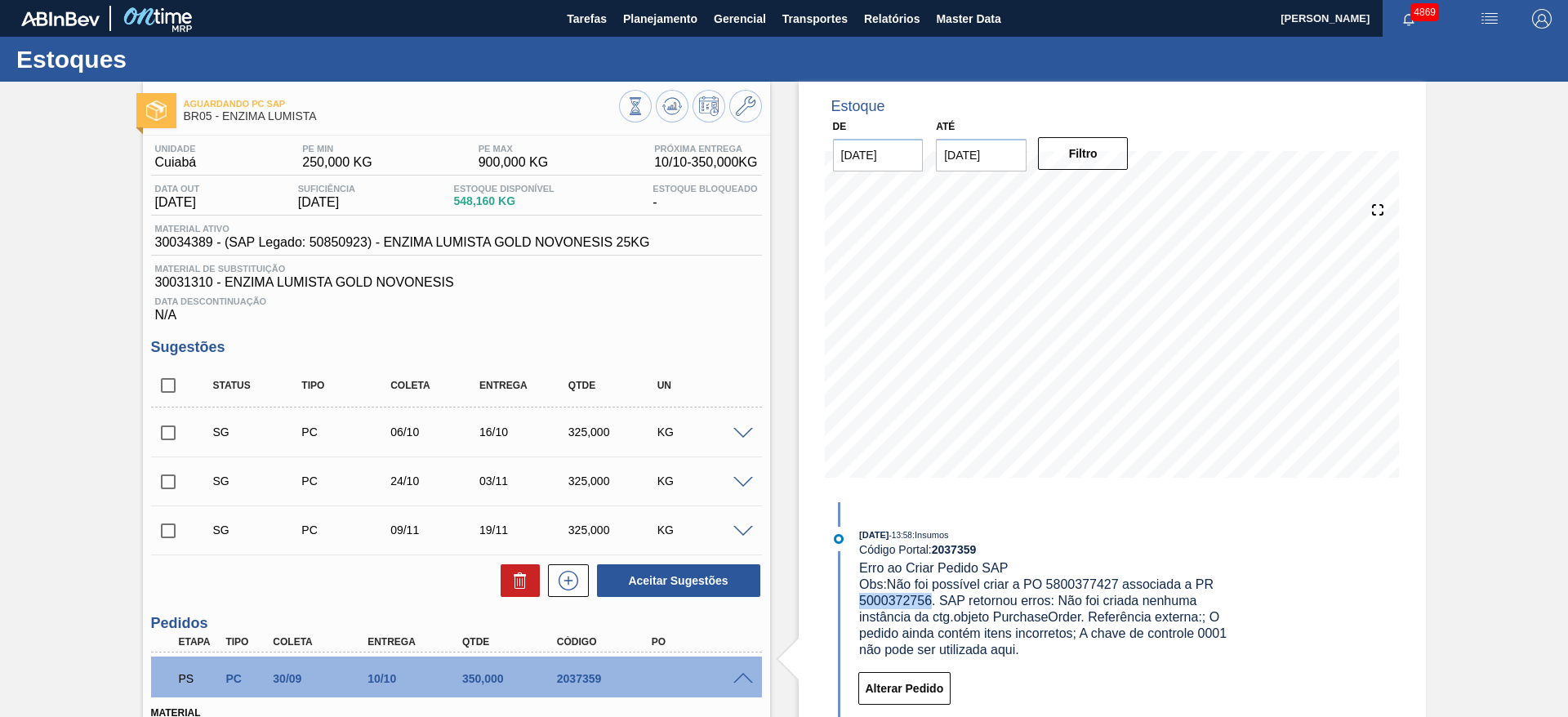
drag, startPoint x: 859, startPoint y: 599, endPoint x: 930, endPoint y: 605, distance: 71.3
click at [930, 605] on span "Obs: Não foi possível criar a PO 5800377427 associada a PR 5000372756. SAP reto…" at bounding box center [1045, 617] width 372 height 79
copy span "5000372756"
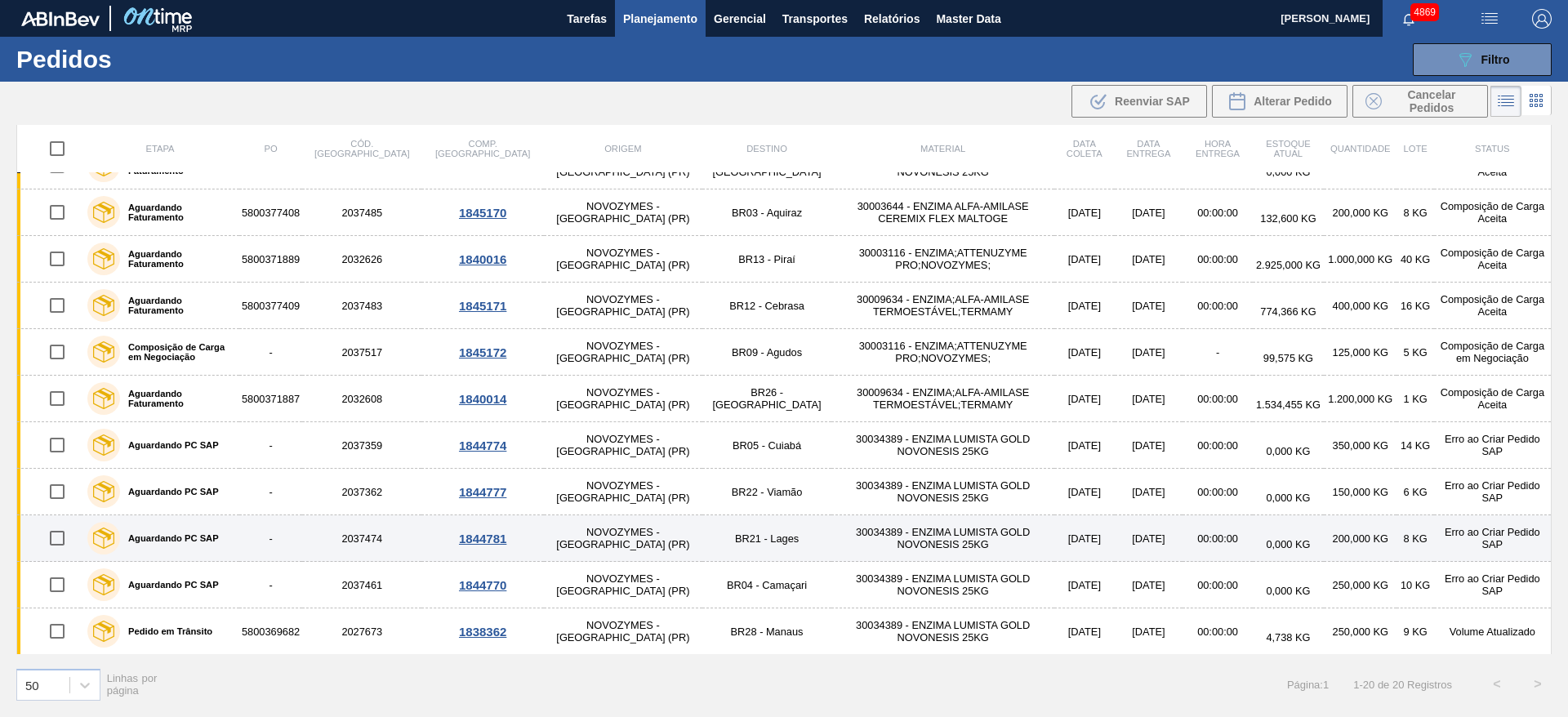
scroll to position [368, 0]
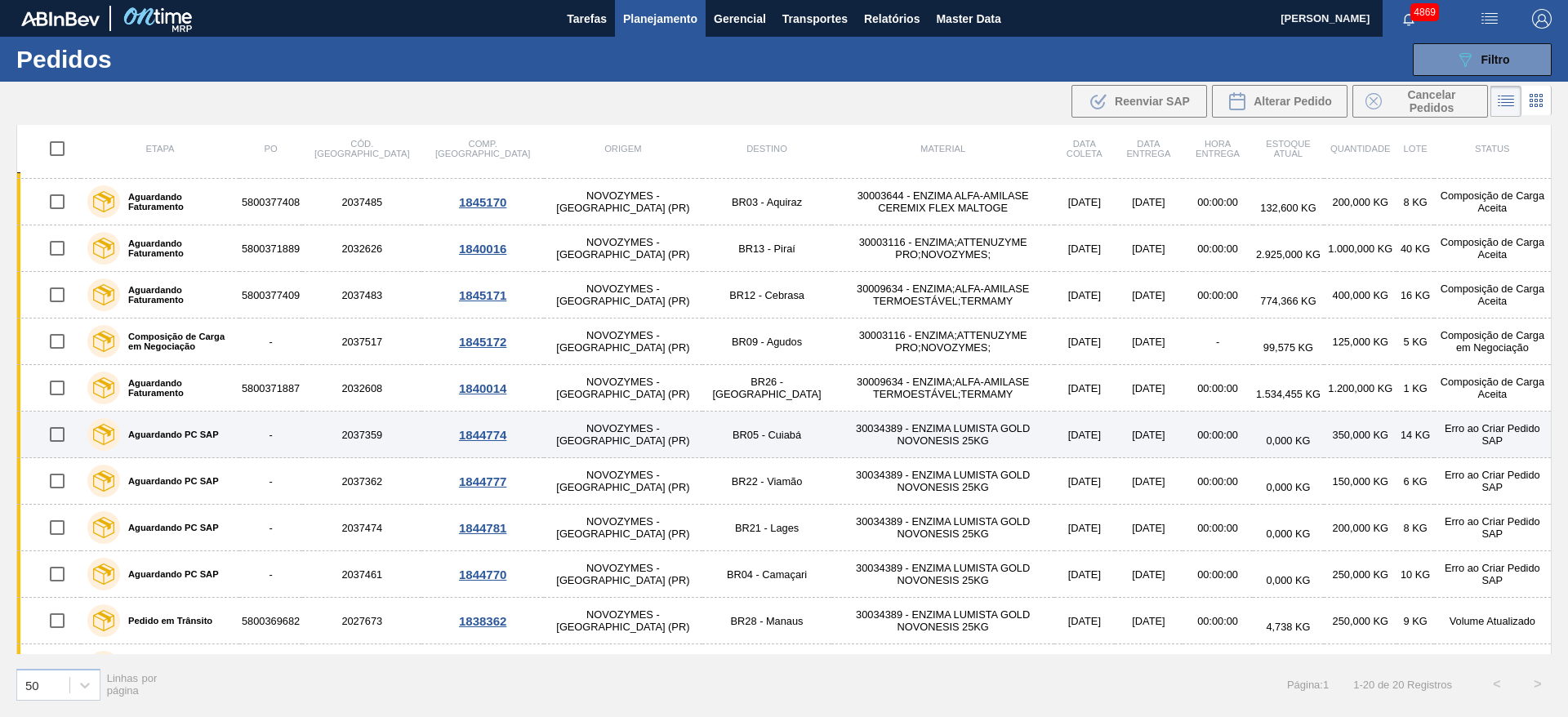
click at [435, 436] on div "1844774" at bounding box center [482, 435] width 117 height 14
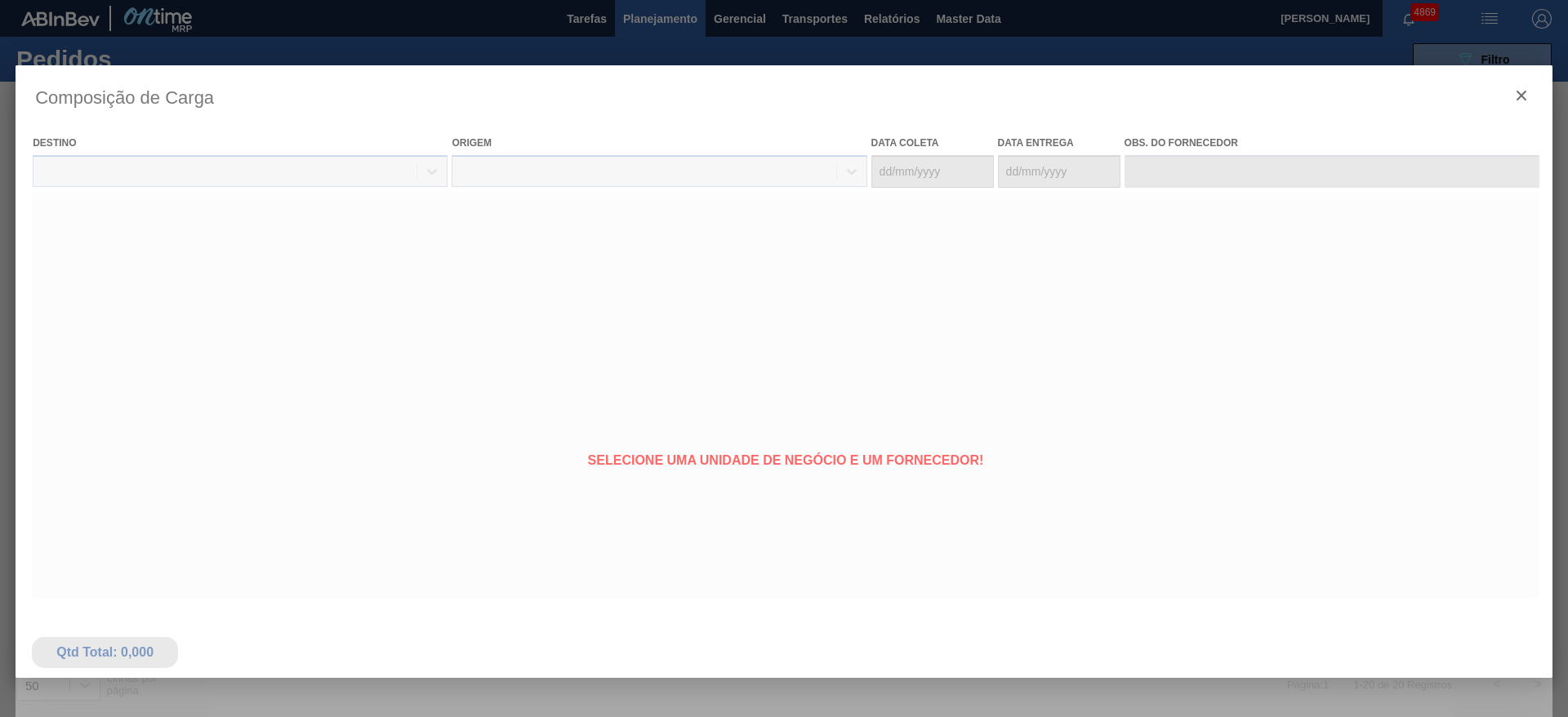
type coleta "[DATE]"
type entrega "[DATE]"
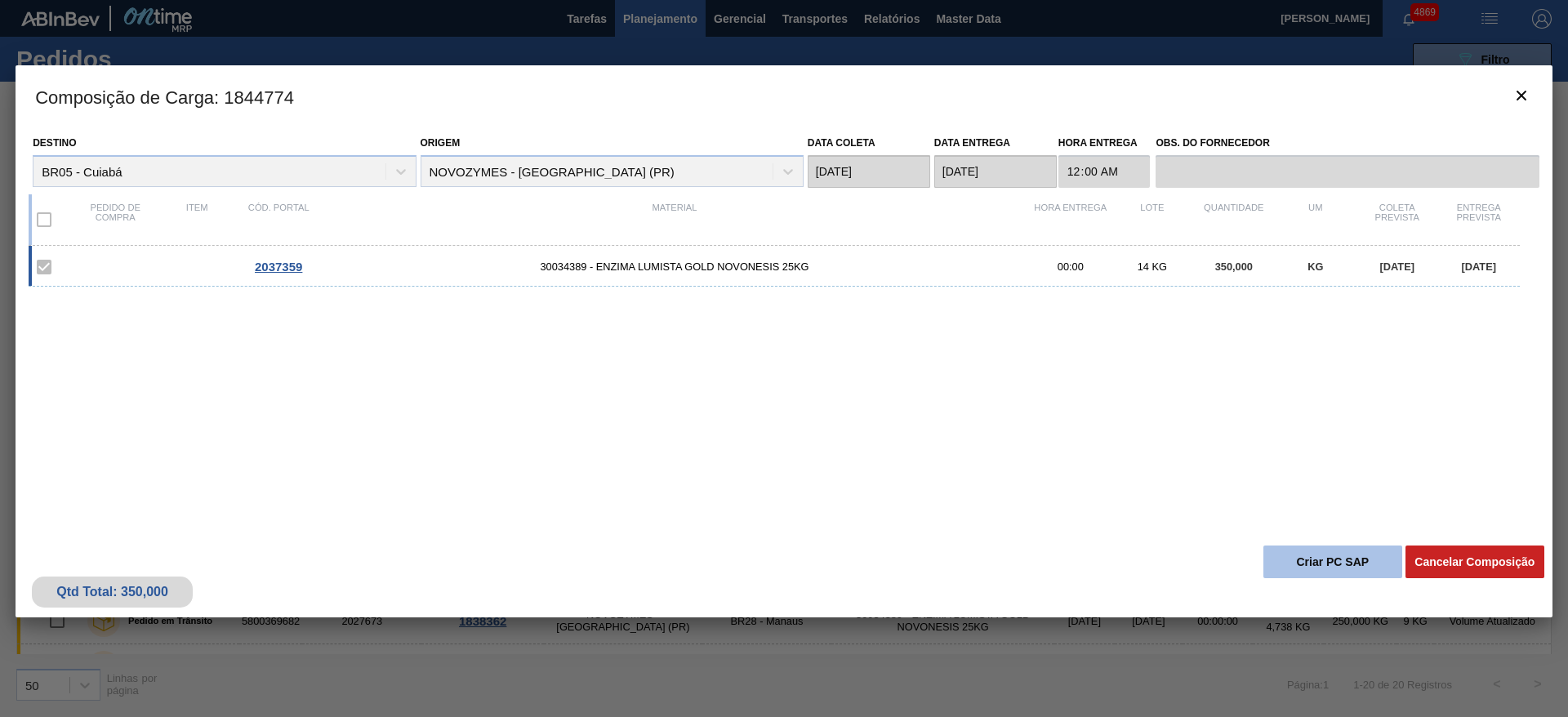
click at [1355, 565] on button "Criar PC SAP" at bounding box center [1333, 561] width 139 height 32
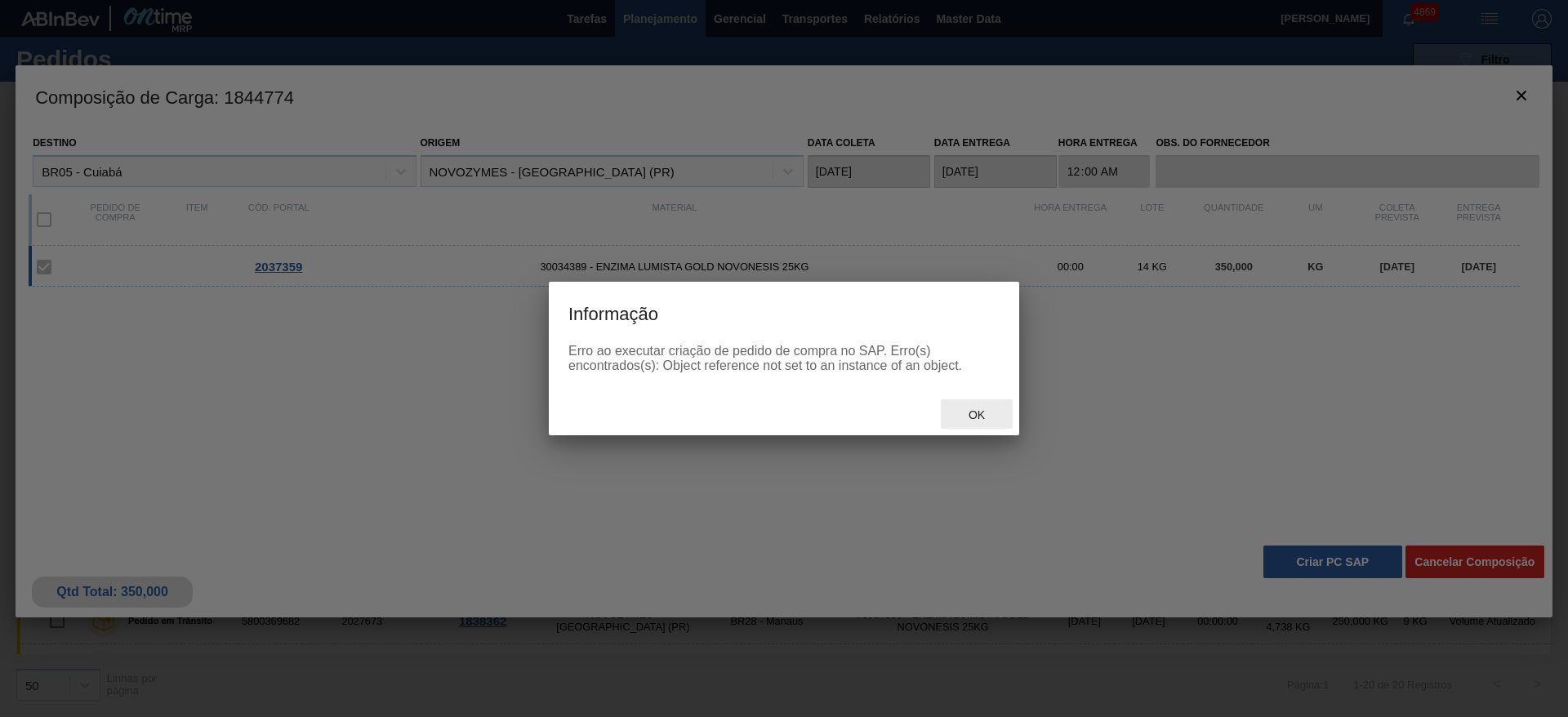
click at [987, 408] on span "Ok" at bounding box center [976, 415] width 42 height 13
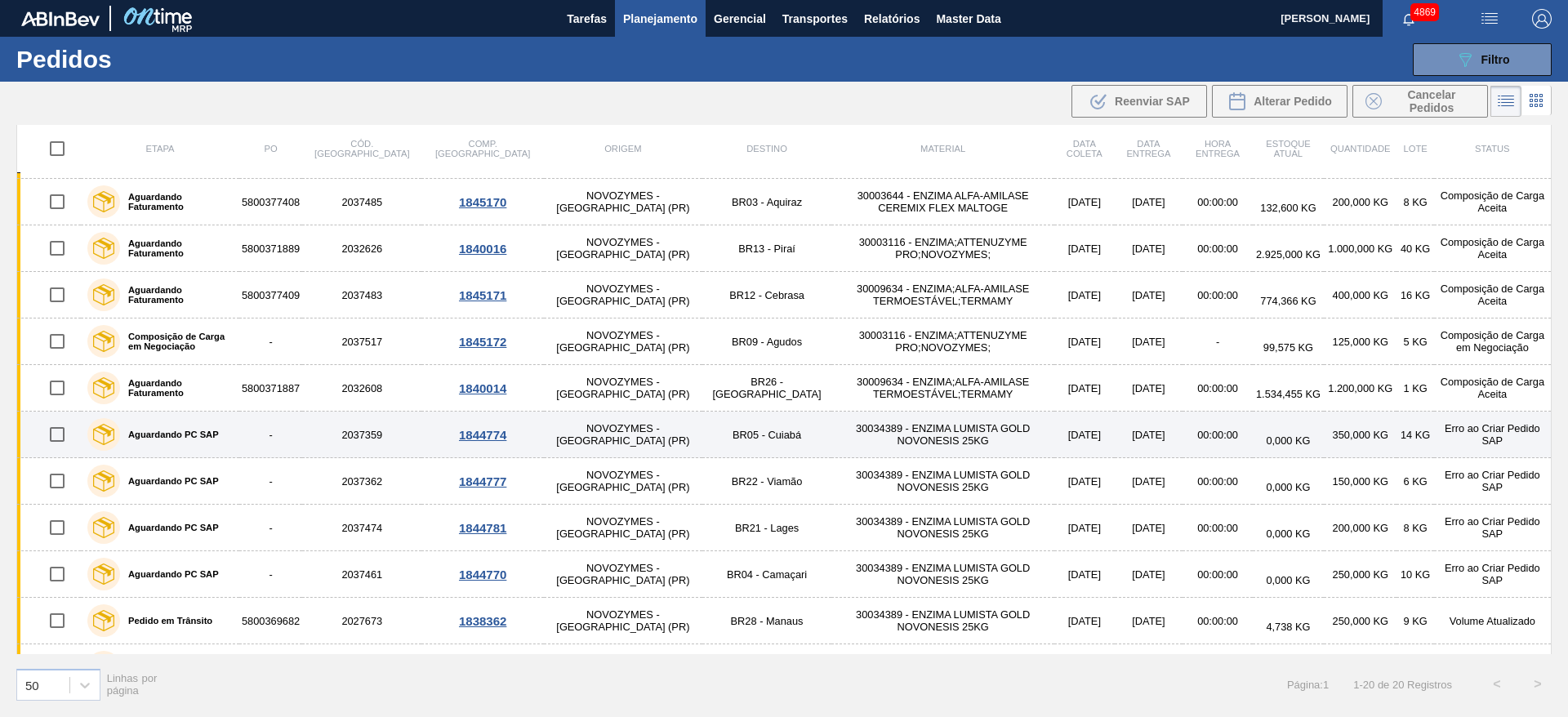
click at [237, 434] on div "Aguardando PC SAP" at bounding box center [160, 434] width 153 height 41
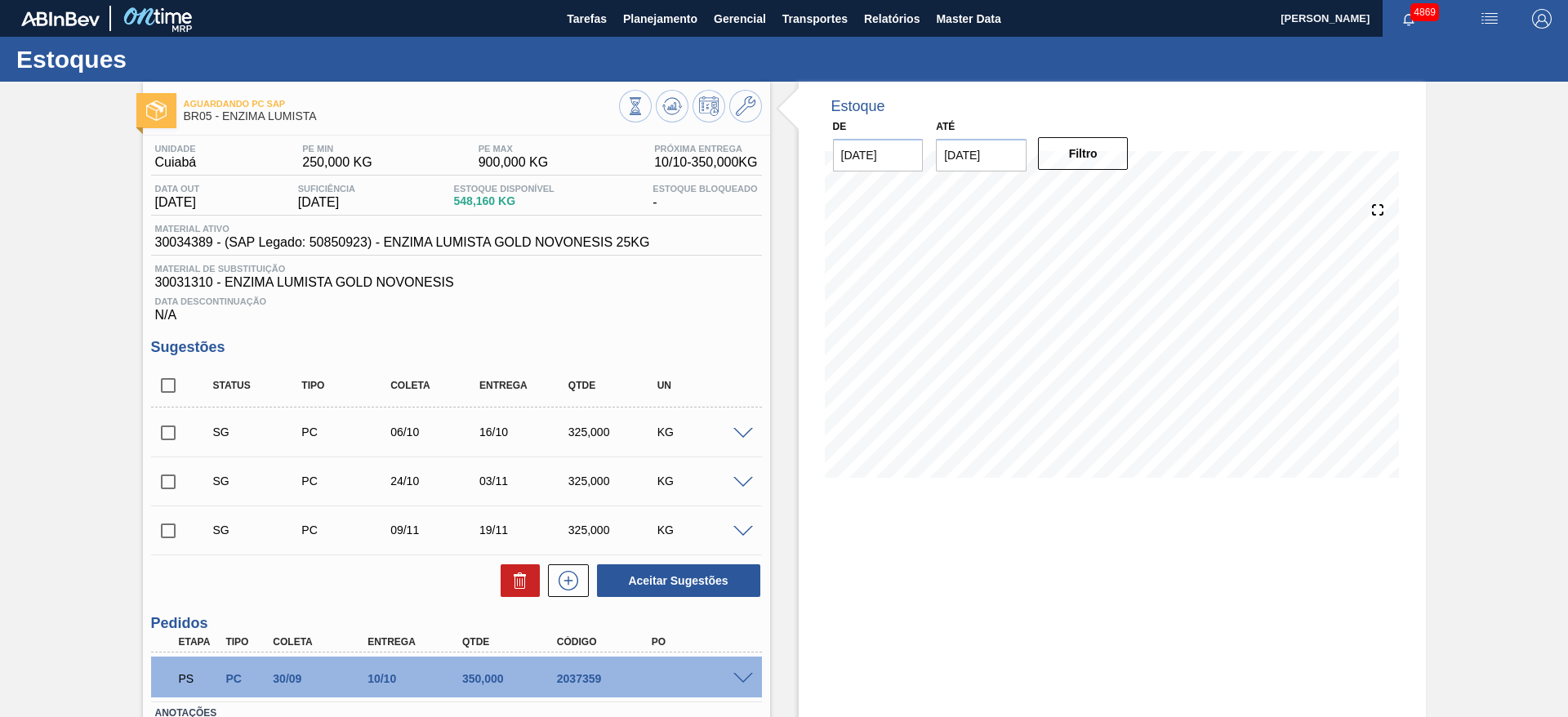
click at [747, 676] on span at bounding box center [743, 679] width 20 height 12
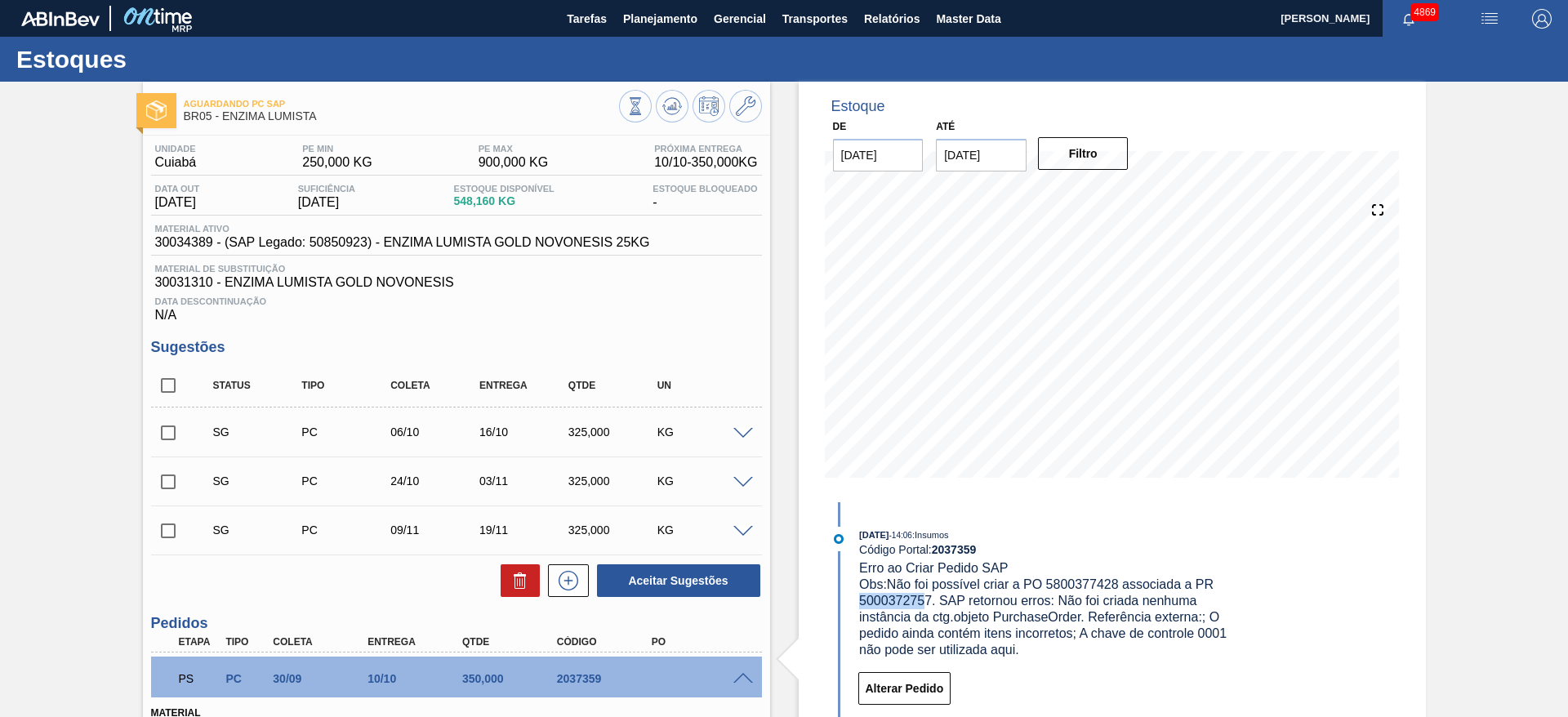
drag, startPoint x: 861, startPoint y: 601, endPoint x: 926, endPoint y: 601, distance: 65.0
click at [926, 601] on span "Obs: Não foi possível criar a PO 5800377428 associada a PR 5000372757. SAP reto…" at bounding box center [1045, 617] width 372 height 79
click at [926, 599] on span "Obs: Não foi possível criar a PO 5800377428 associada a PR 5000372757. SAP reto…" at bounding box center [1045, 617] width 372 height 79
drag, startPoint x: 928, startPoint y: 601, endPoint x: 859, endPoint y: 601, distance: 69.0
click at [859, 601] on span "Obs: Não foi possível criar a PO 5800377428 associada a PR 5000372757. SAP reto…" at bounding box center [1045, 617] width 372 height 79
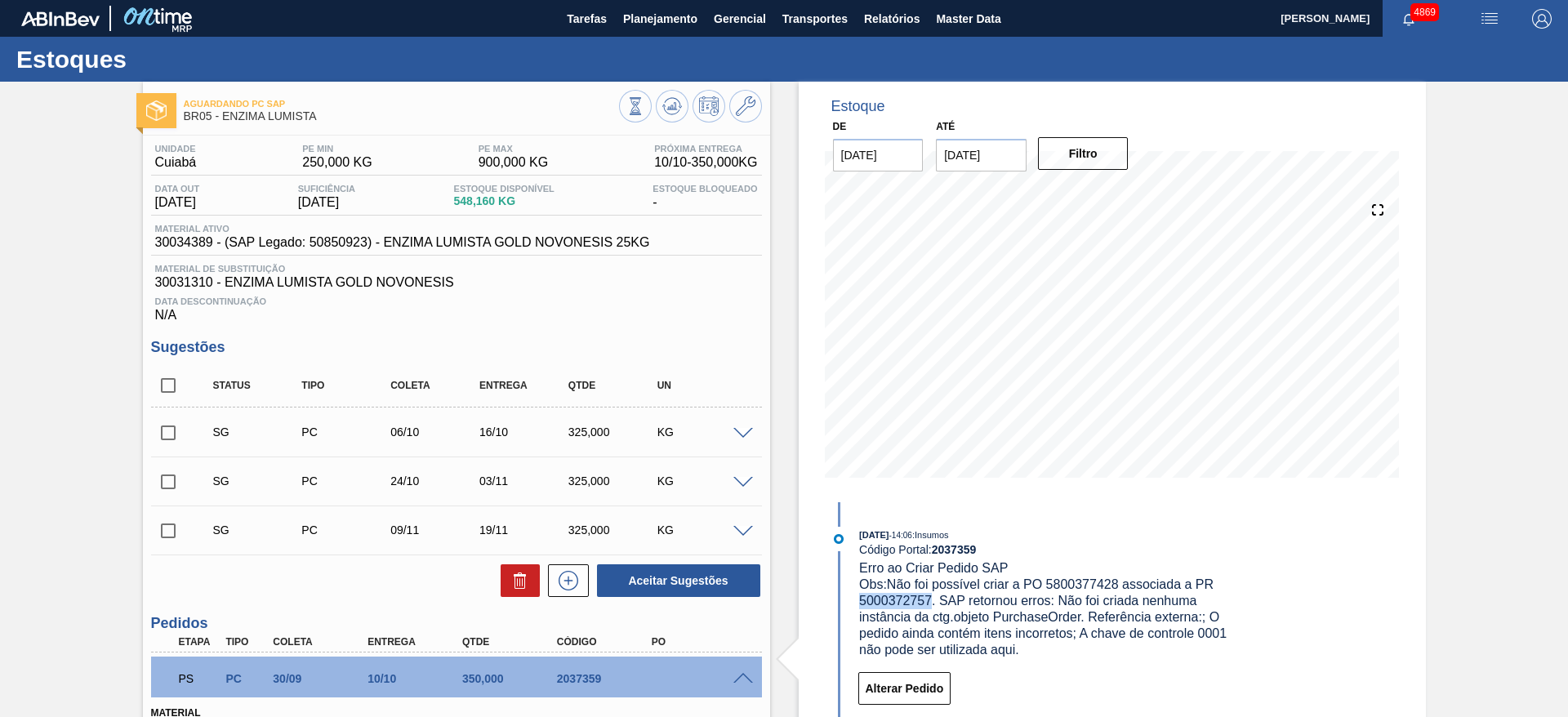
copy span "5000372757"
click at [940, 691] on button "Alterar Pedido" at bounding box center [905, 688] width 93 height 32
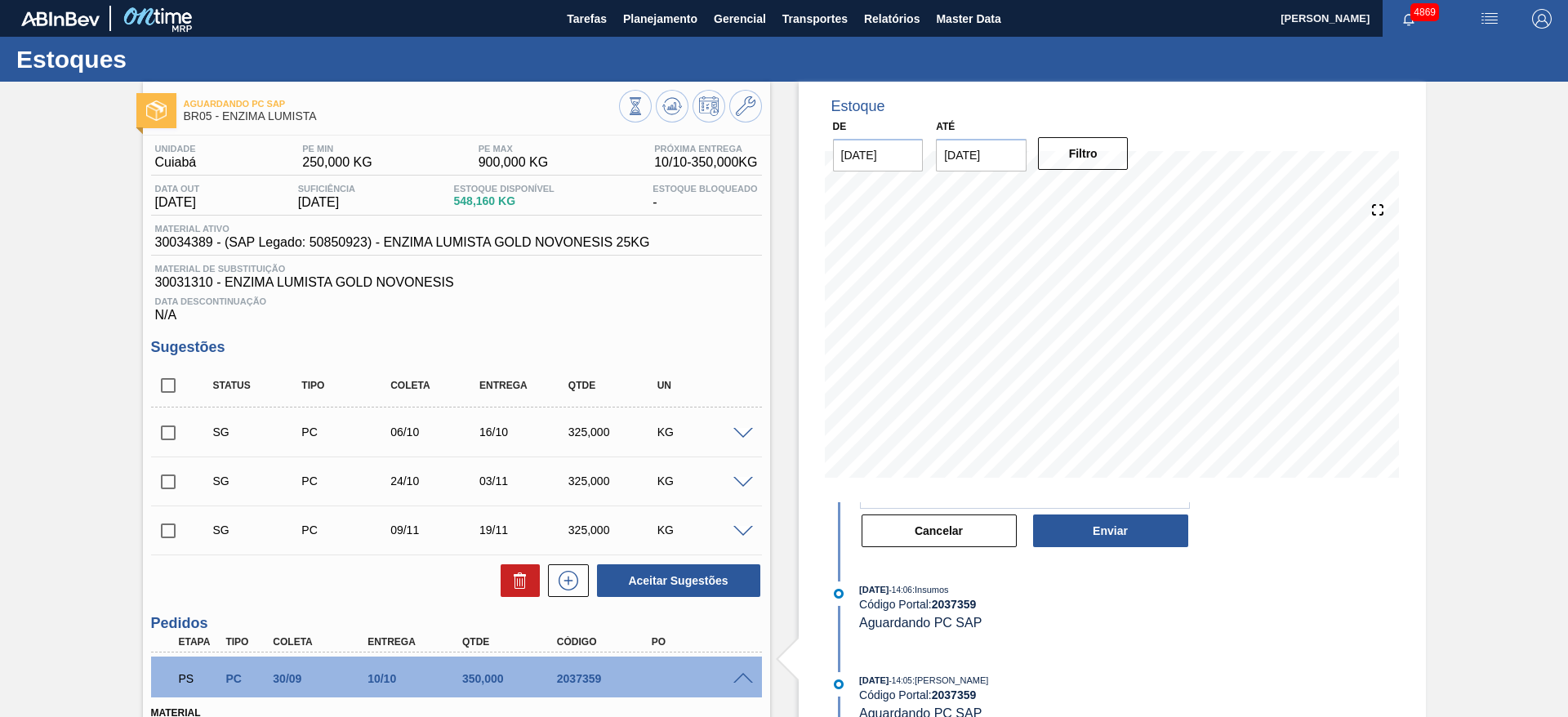
scroll to position [123, 0]
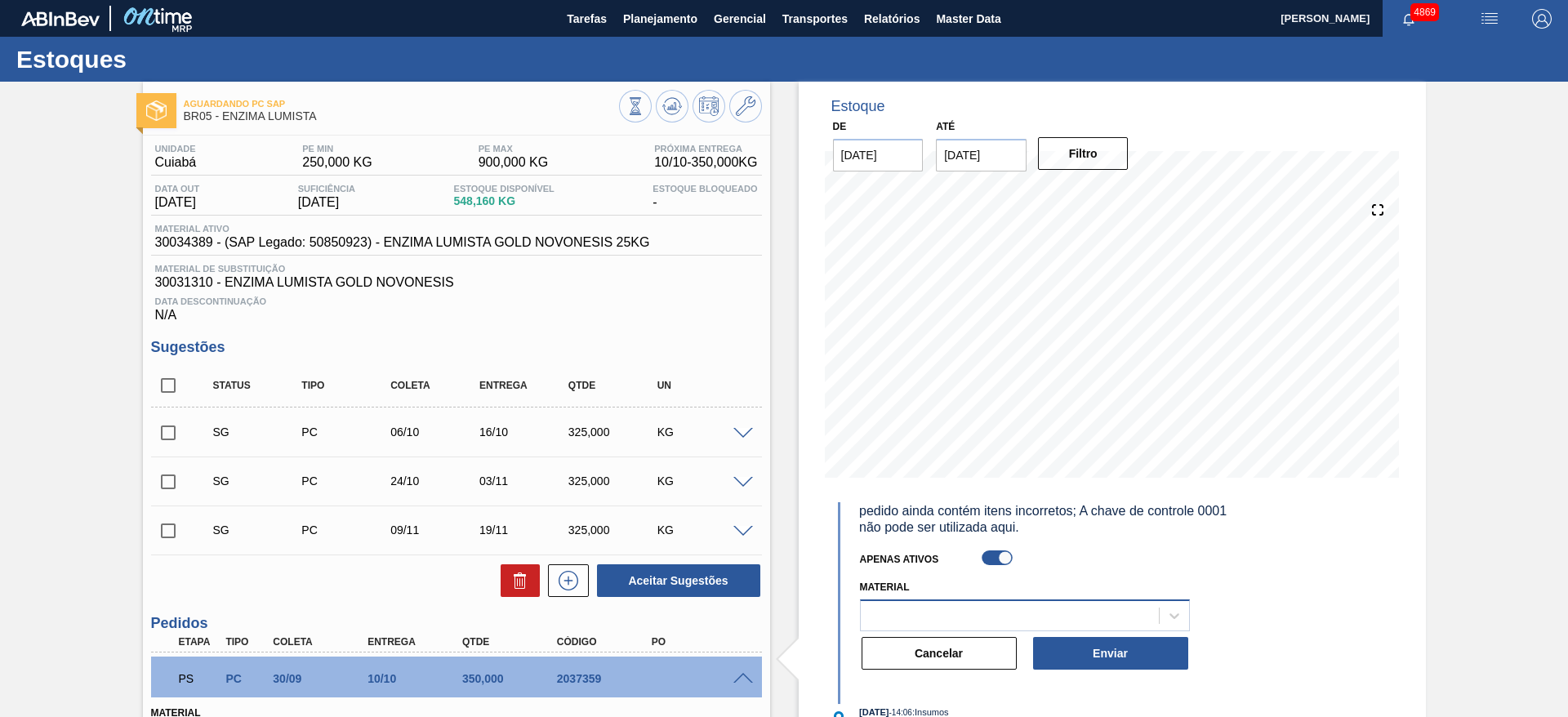
click at [960, 628] on div at bounding box center [1025, 615] width 329 height 31
click at [989, 563] on div at bounding box center [998, 558] width 31 height 15
checkbox input "false"
click at [989, 613] on div at bounding box center [1010, 615] width 298 height 24
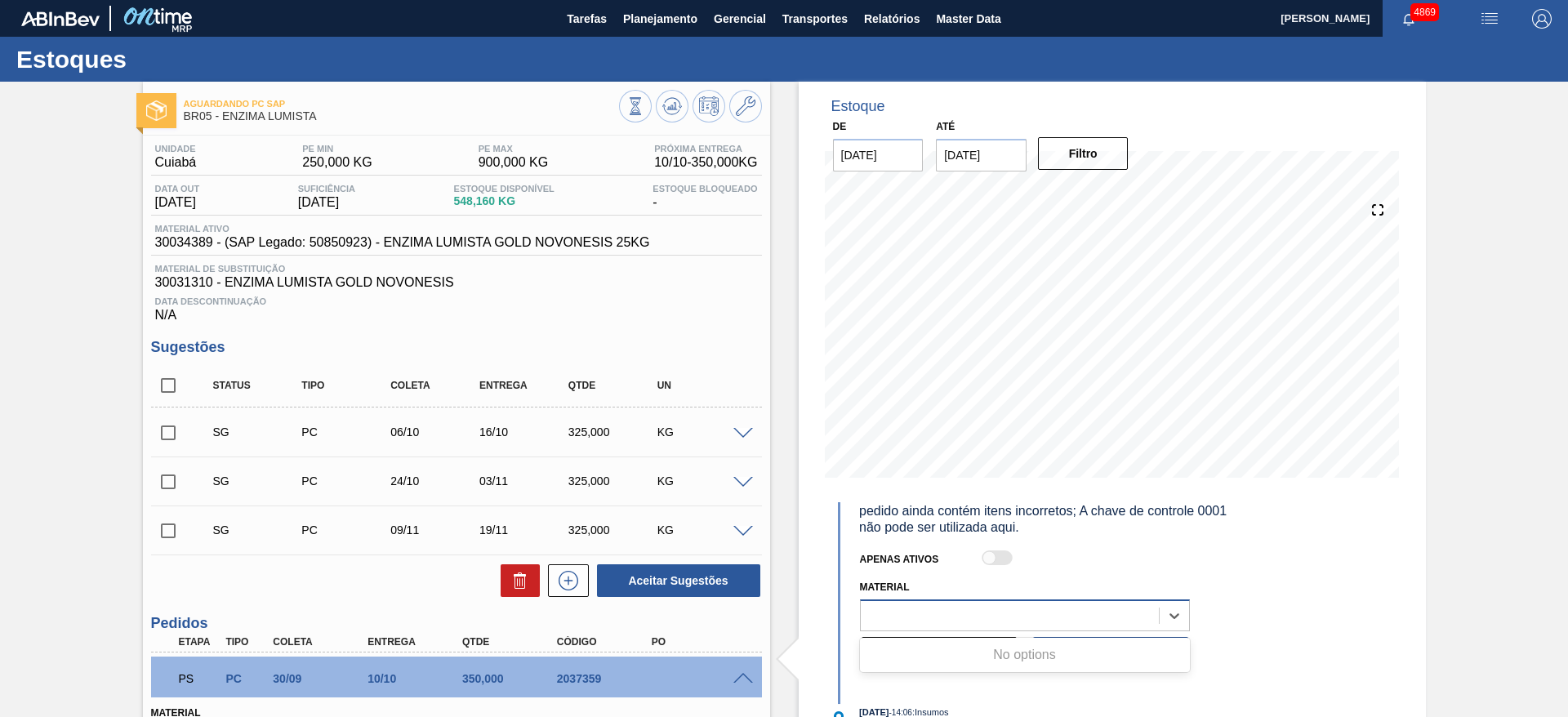
click at [989, 613] on div at bounding box center [1010, 615] width 298 height 24
click at [1041, 662] on button "Enviar" at bounding box center [1110, 652] width 155 height 32
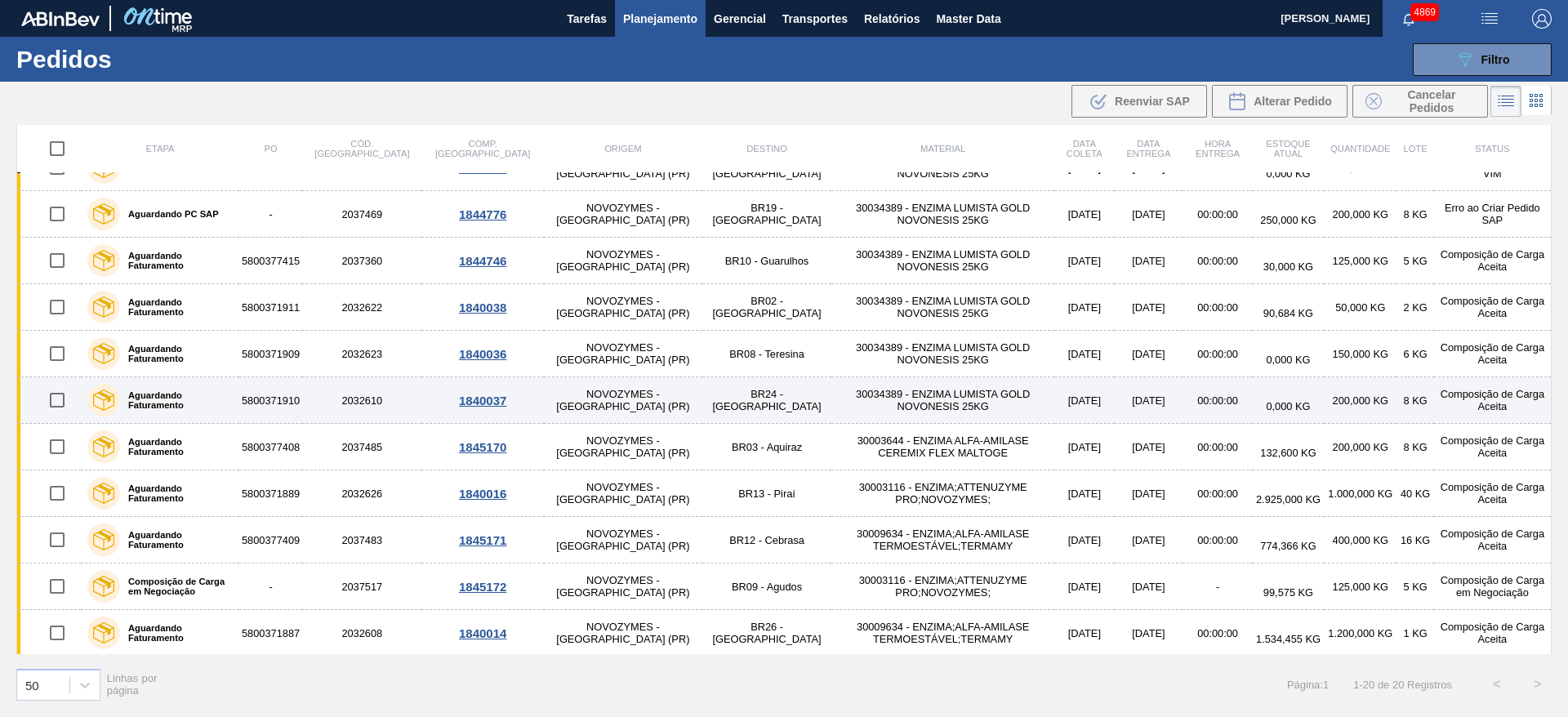
scroll to position [245, 0]
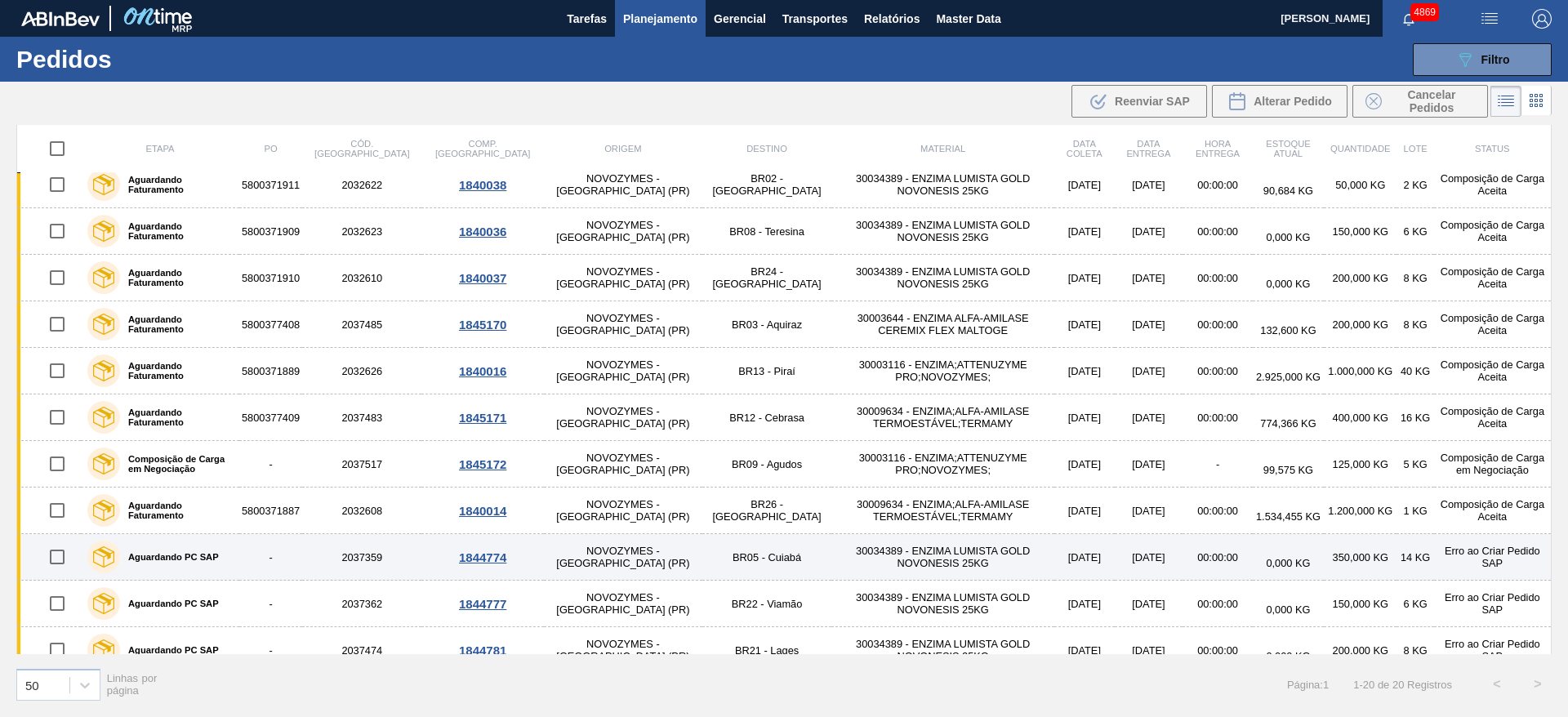
click at [59, 556] on input "checkbox" at bounding box center [56, 556] width 34 height 34
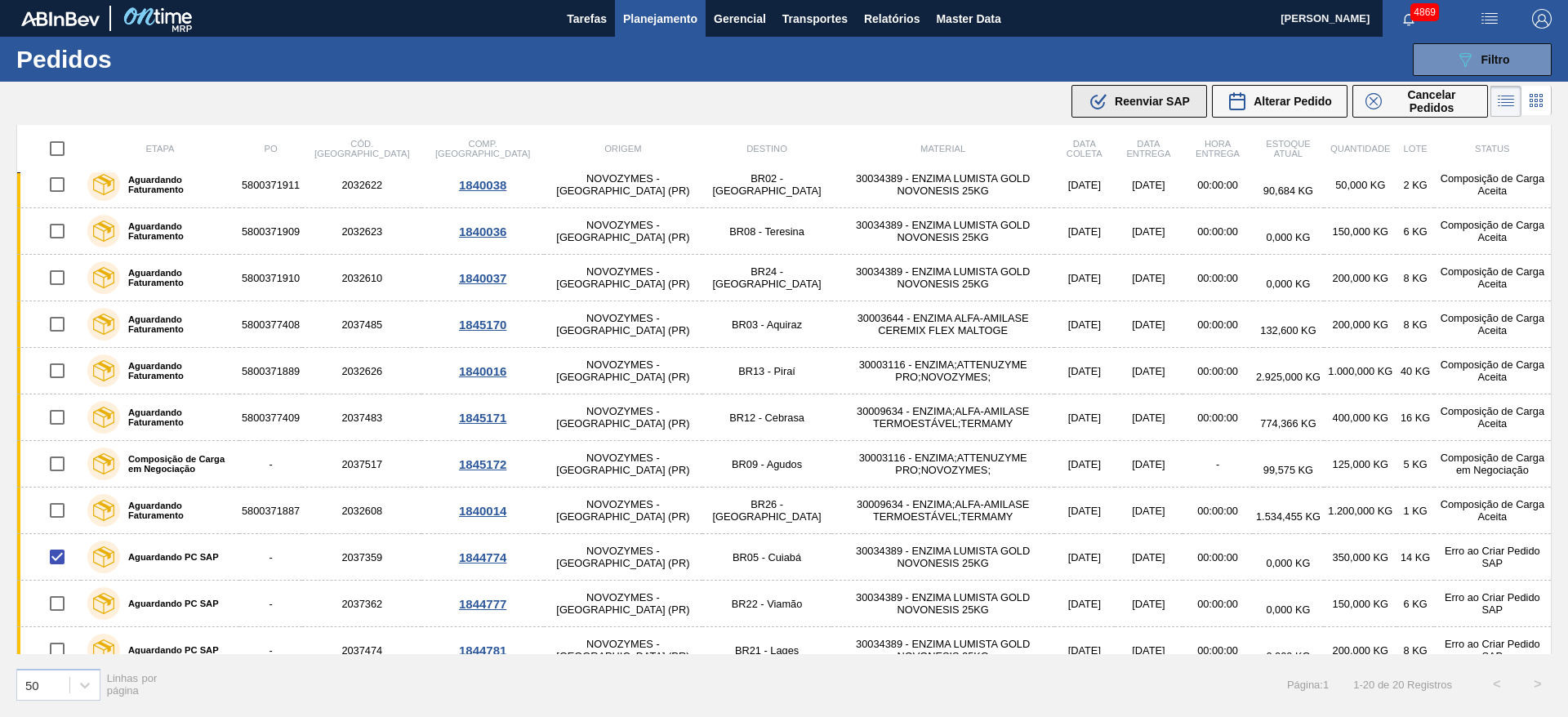
click at [1115, 110] on div ".b{fill:var(--color-action-default)} Reenviar SAP" at bounding box center [1139, 101] width 101 height 20
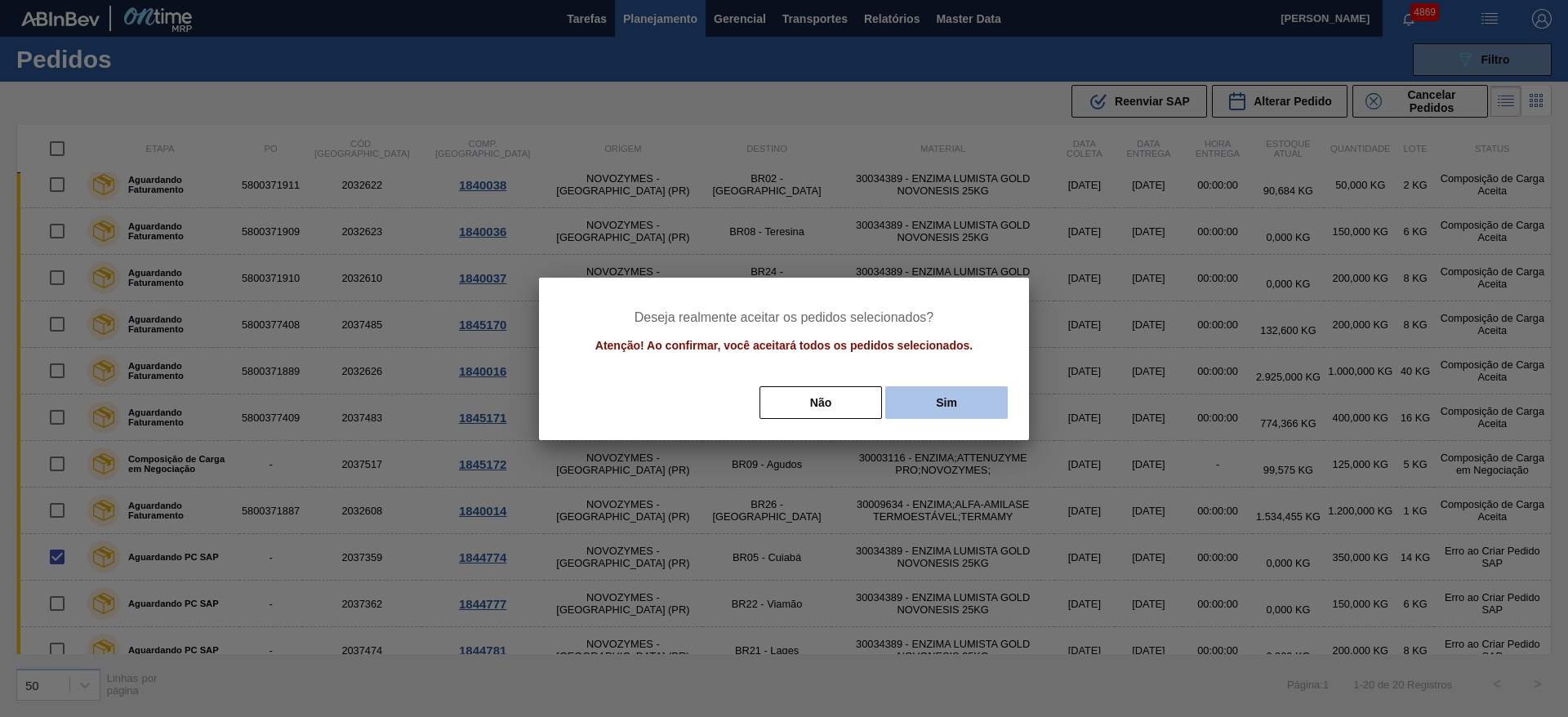
click at [957, 391] on button "Sim" at bounding box center [946, 402] width 123 height 32
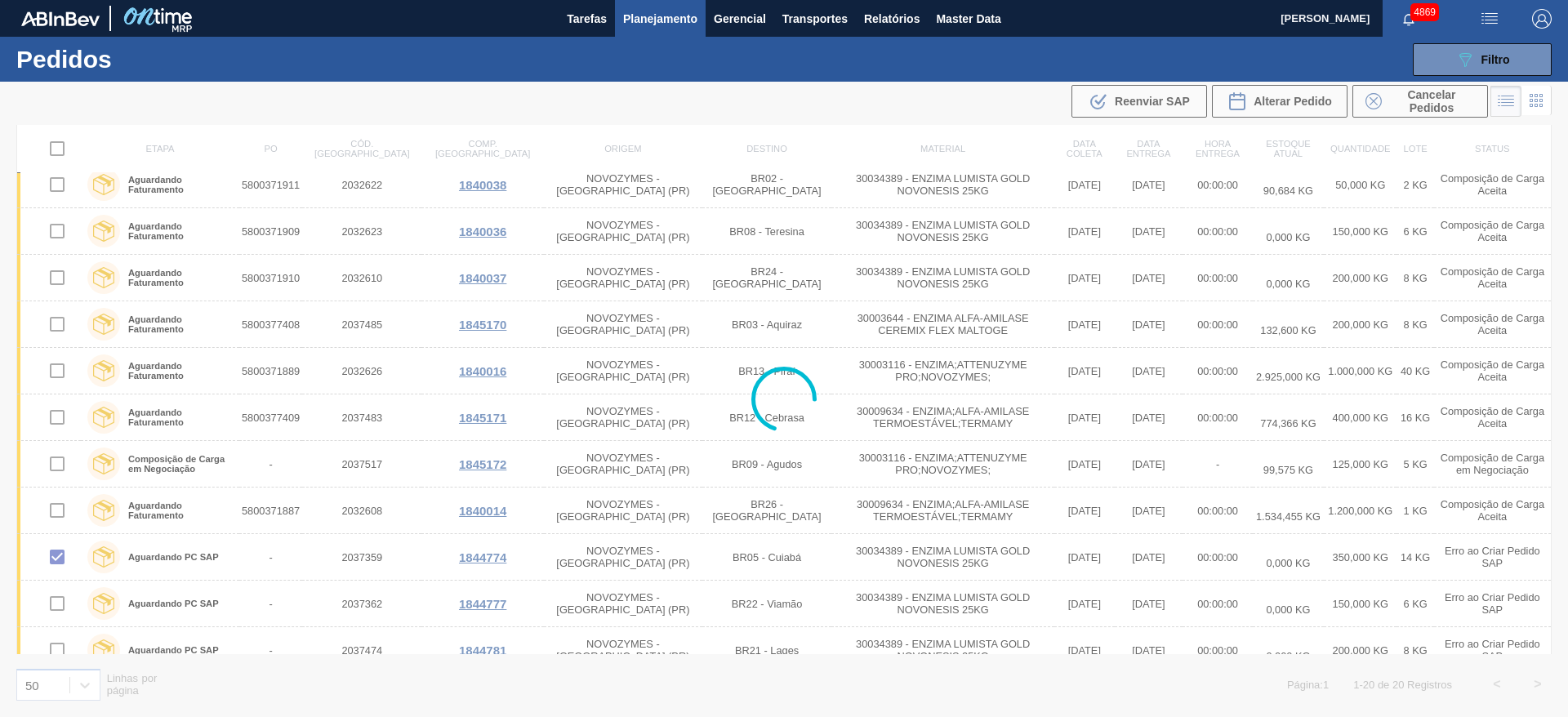
checkbox input "false"
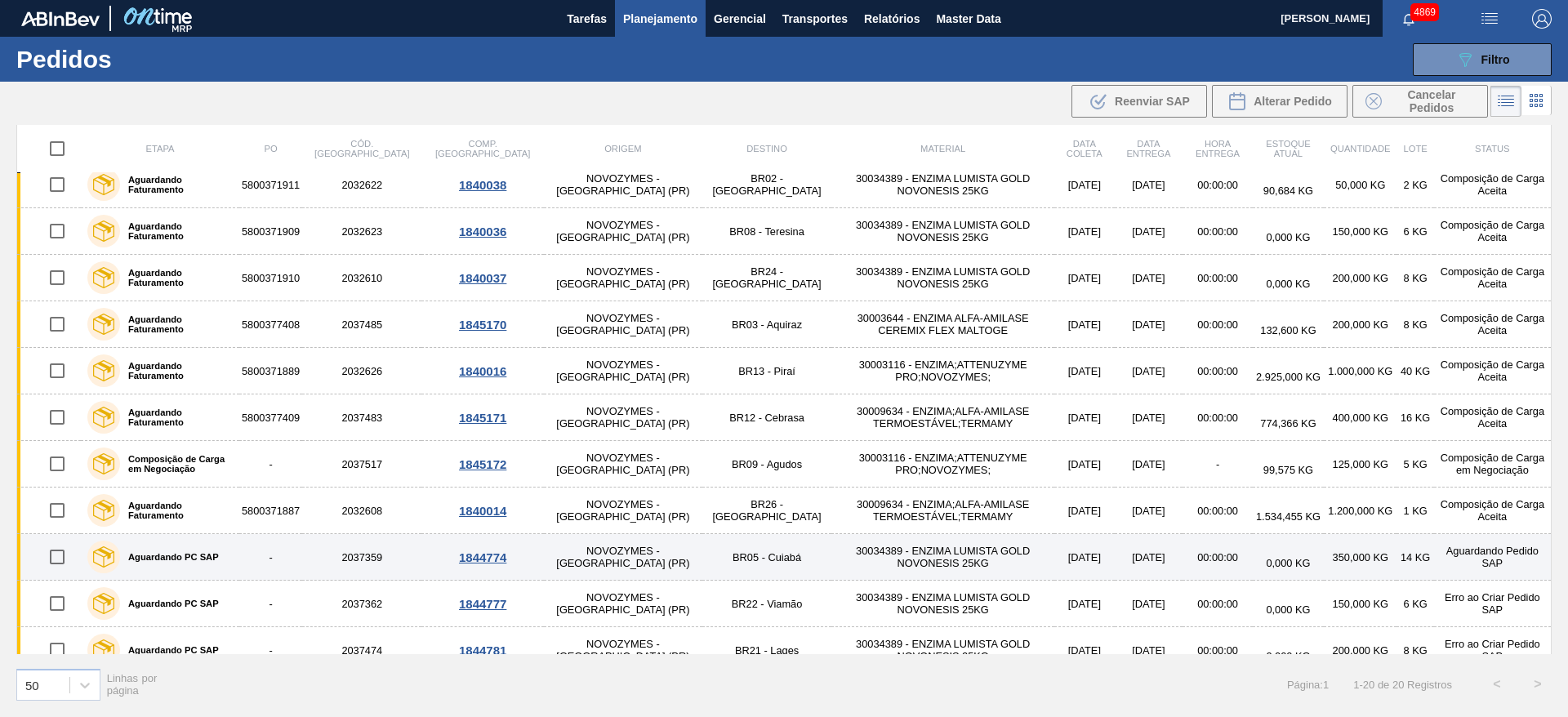
click at [831, 573] on td "30034389 - ENZIMA LUMISTA GOLD NOVONESIS 25KG" at bounding box center [942, 557] width 223 height 46
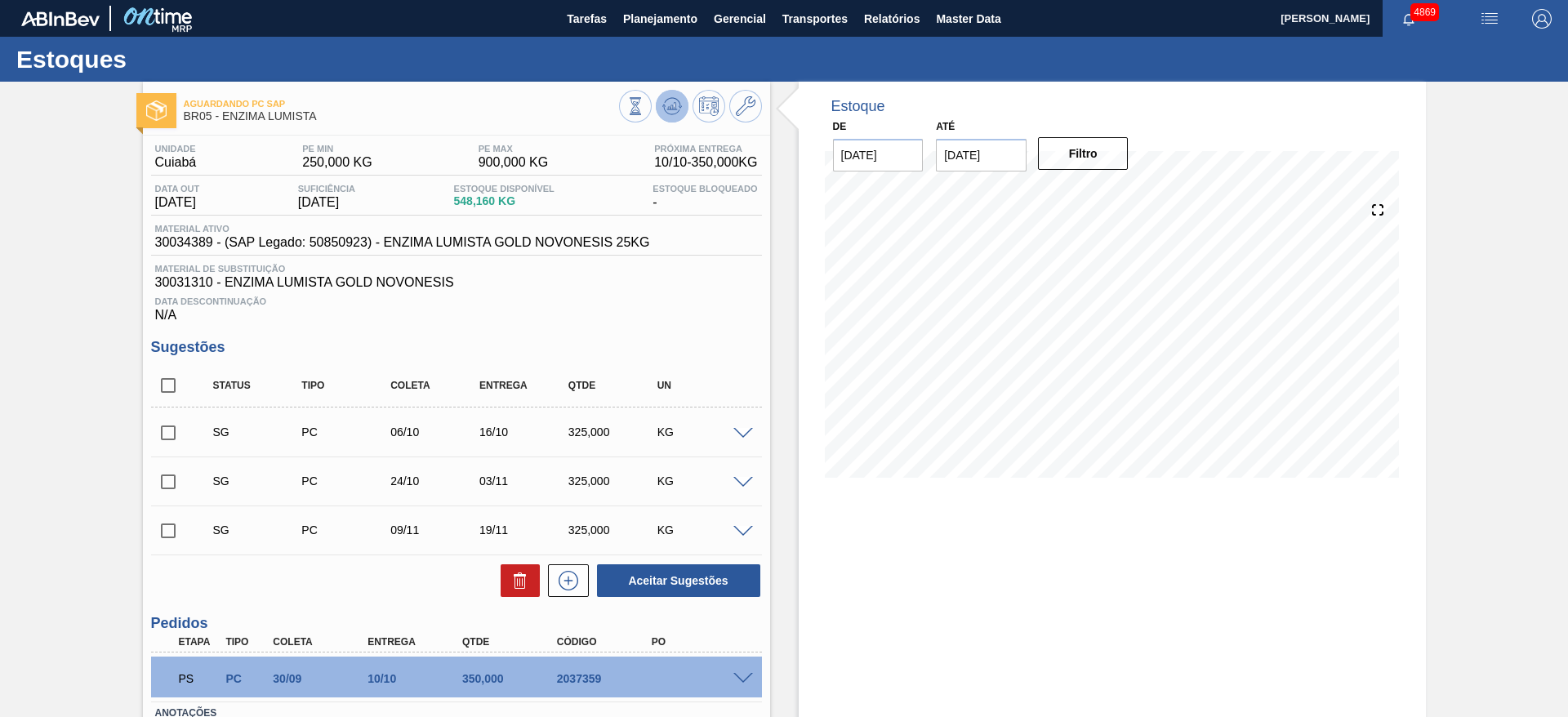
click at [673, 102] on icon at bounding box center [671, 105] width 11 height 7
click at [746, 679] on span at bounding box center [743, 679] width 20 height 12
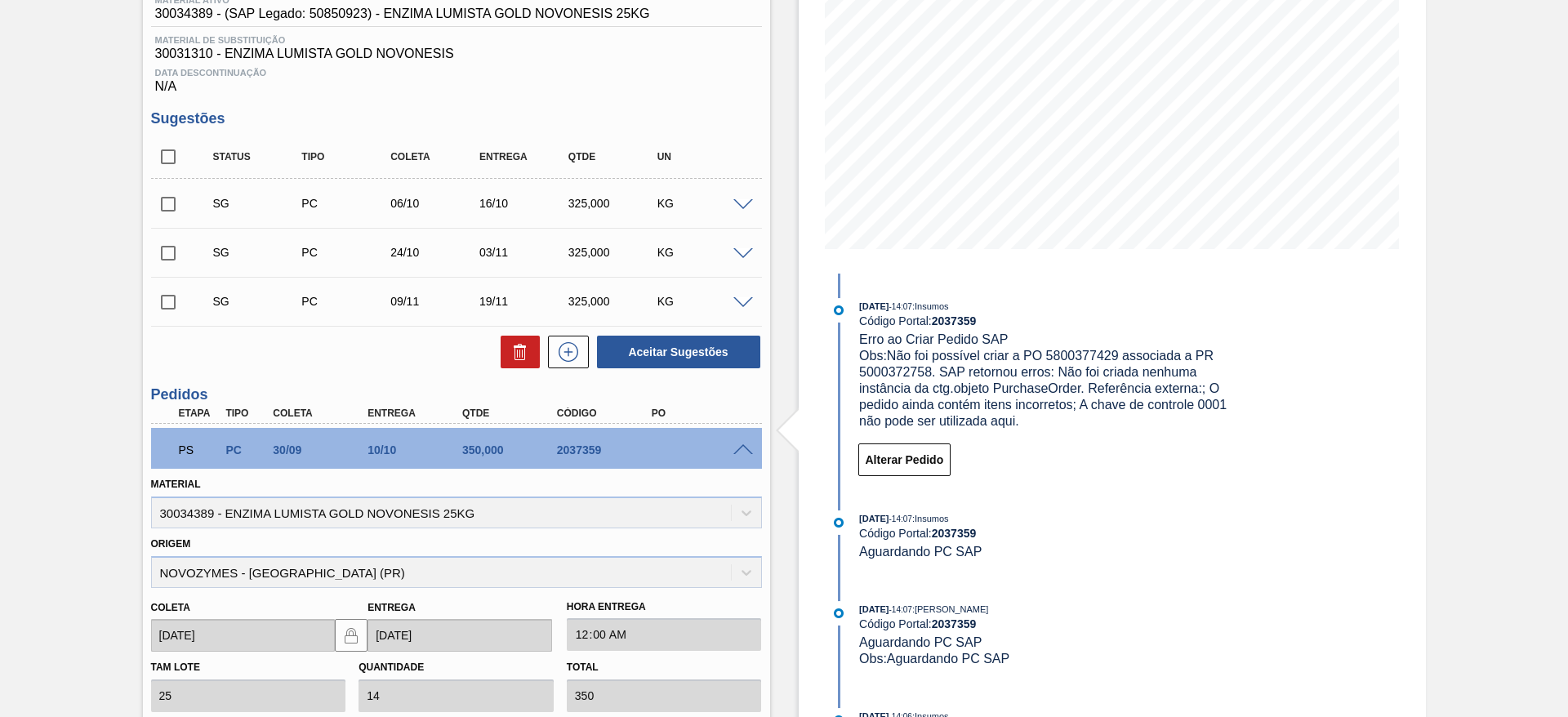
scroll to position [123, 0]
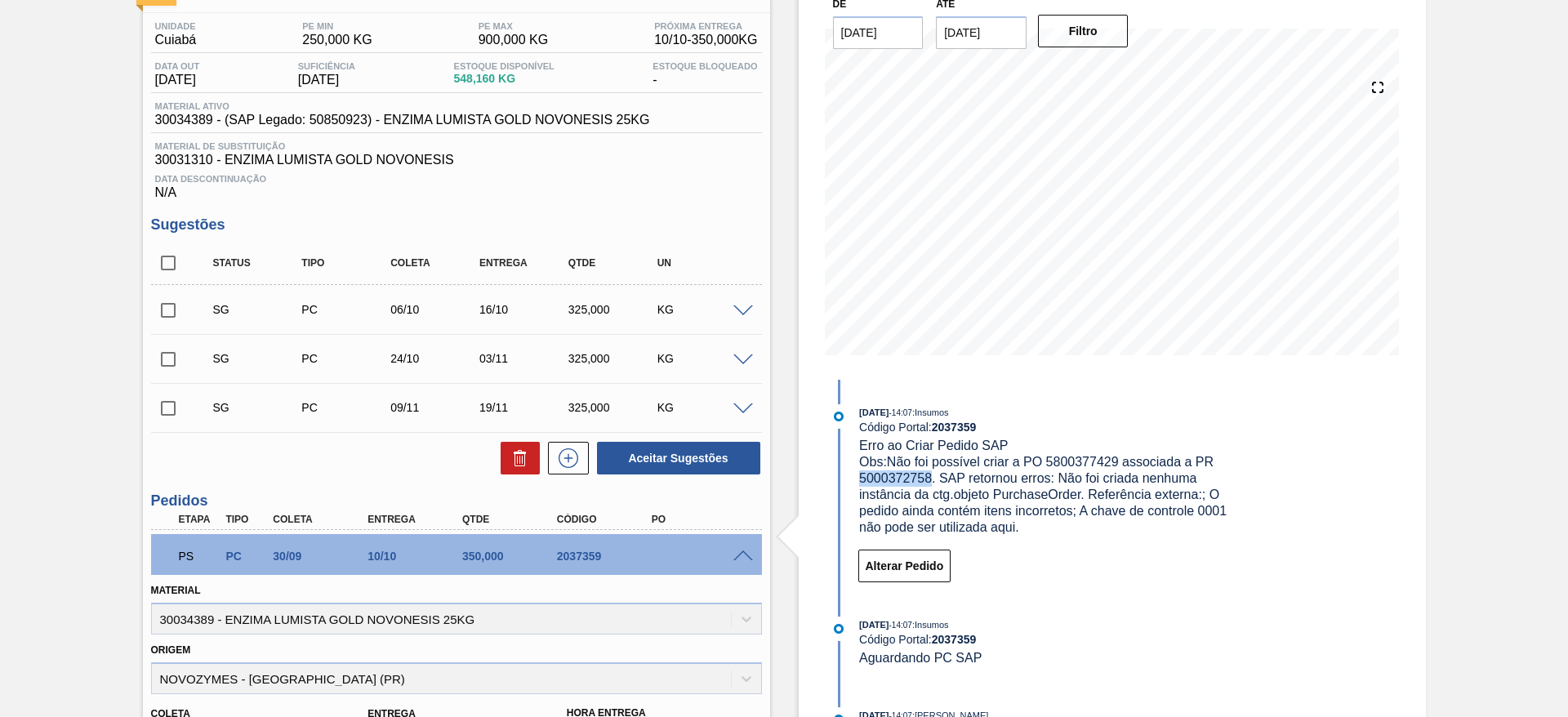
drag, startPoint x: 856, startPoint y: 478, endPoint x: 931, endPoint y: 482, distance: 75.1
click at [931, 482] on div "[DATE] 14:07 : Insumos Código Portal: 2037359 Erro ao Criar Pedido SAP Obs: Não…" at bounding box center [1037, 469] width 421 height 132
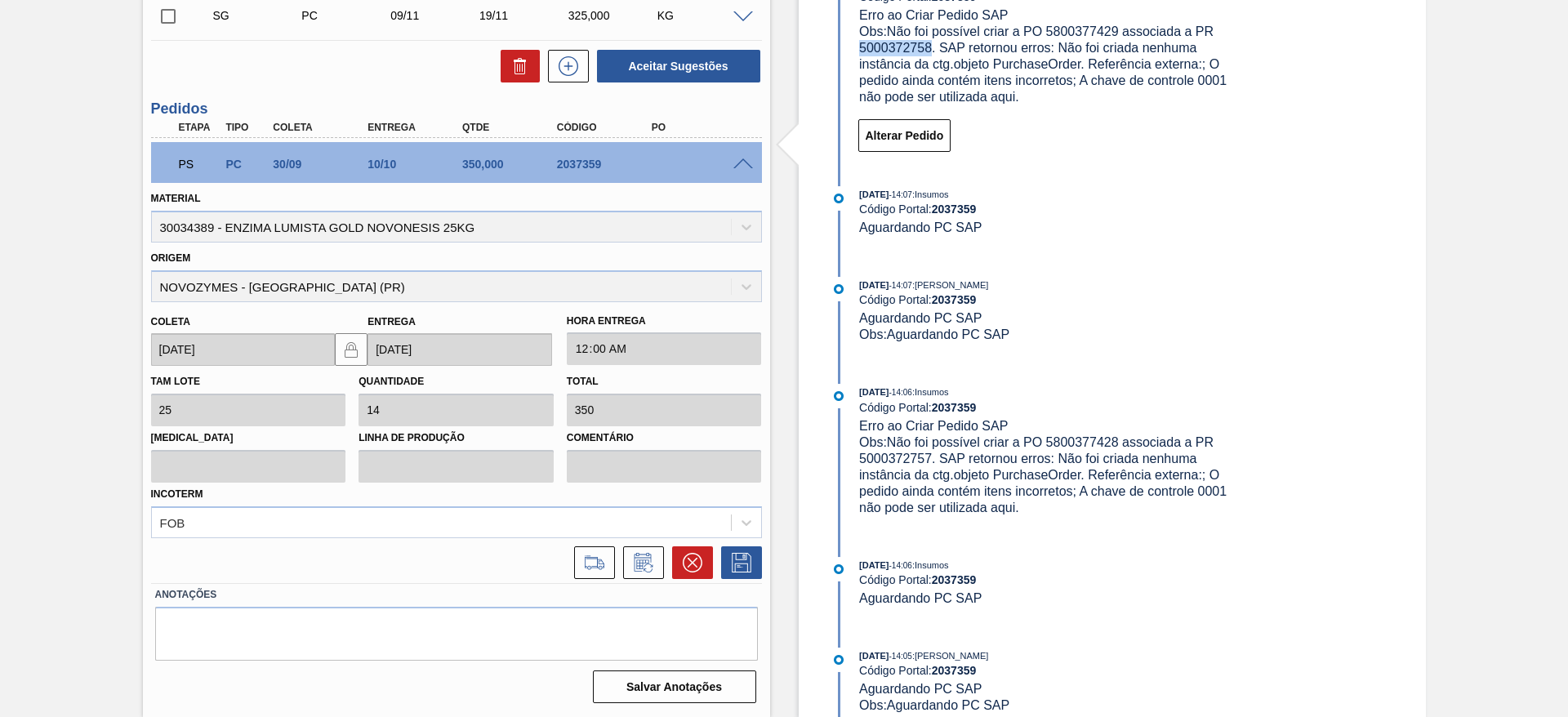
scroll to position [0, 0]
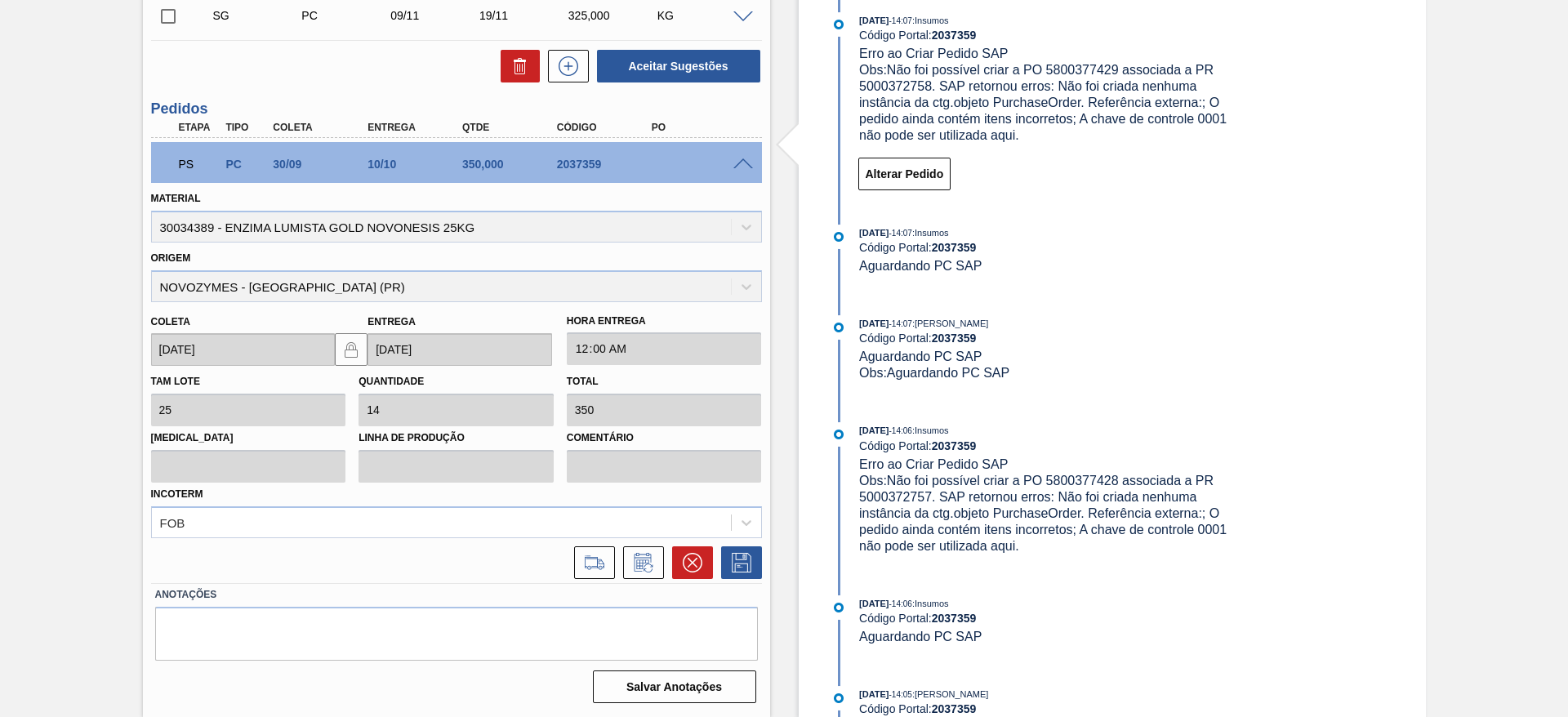
click at [1088, 286] on div "[DATE] 14:07 : Insumos Código Portal: 2037359 Aguardando PC SAP" at bounding box center [1037, 257] width 421 height 66
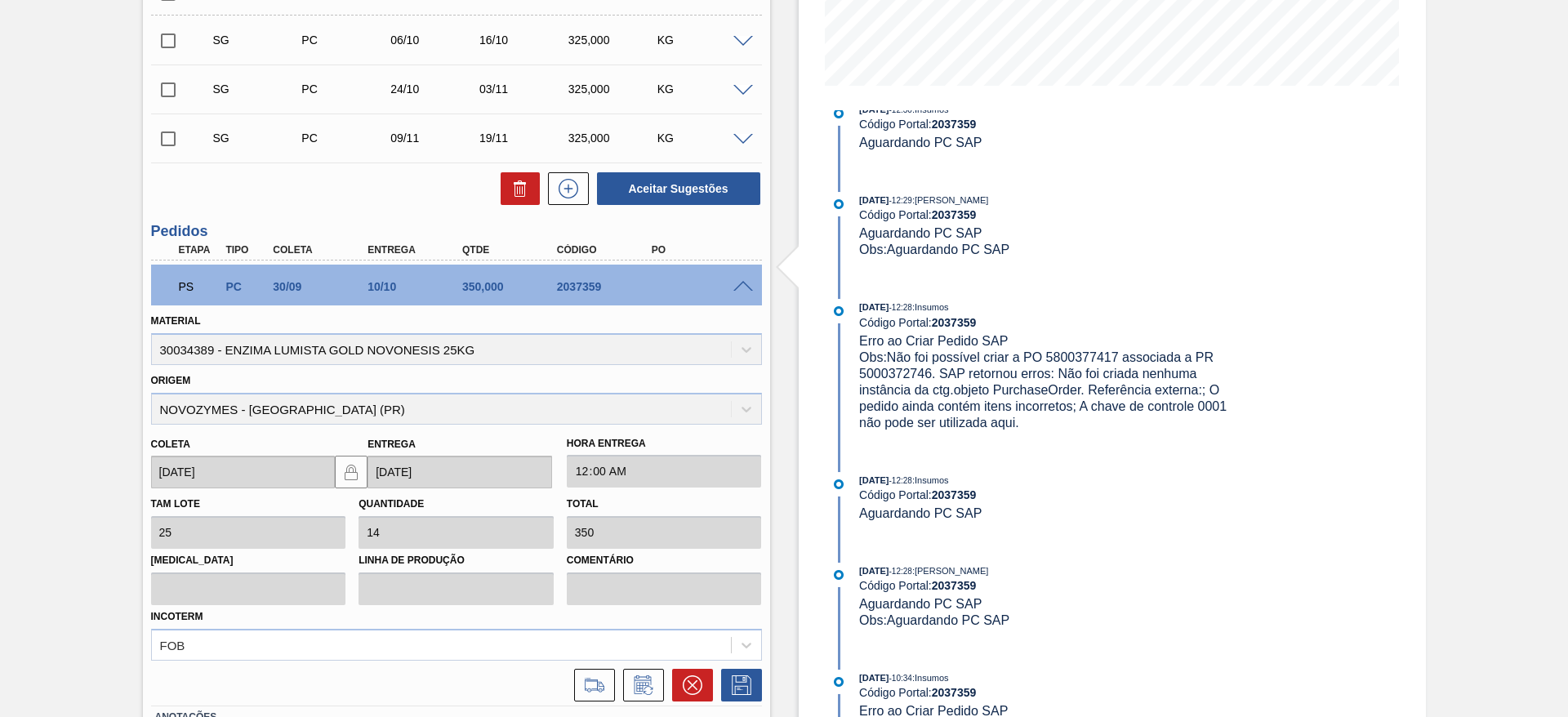
scroll to position [2327, 0]
